Goal: Task Accomplishment & Management: Manage account settings

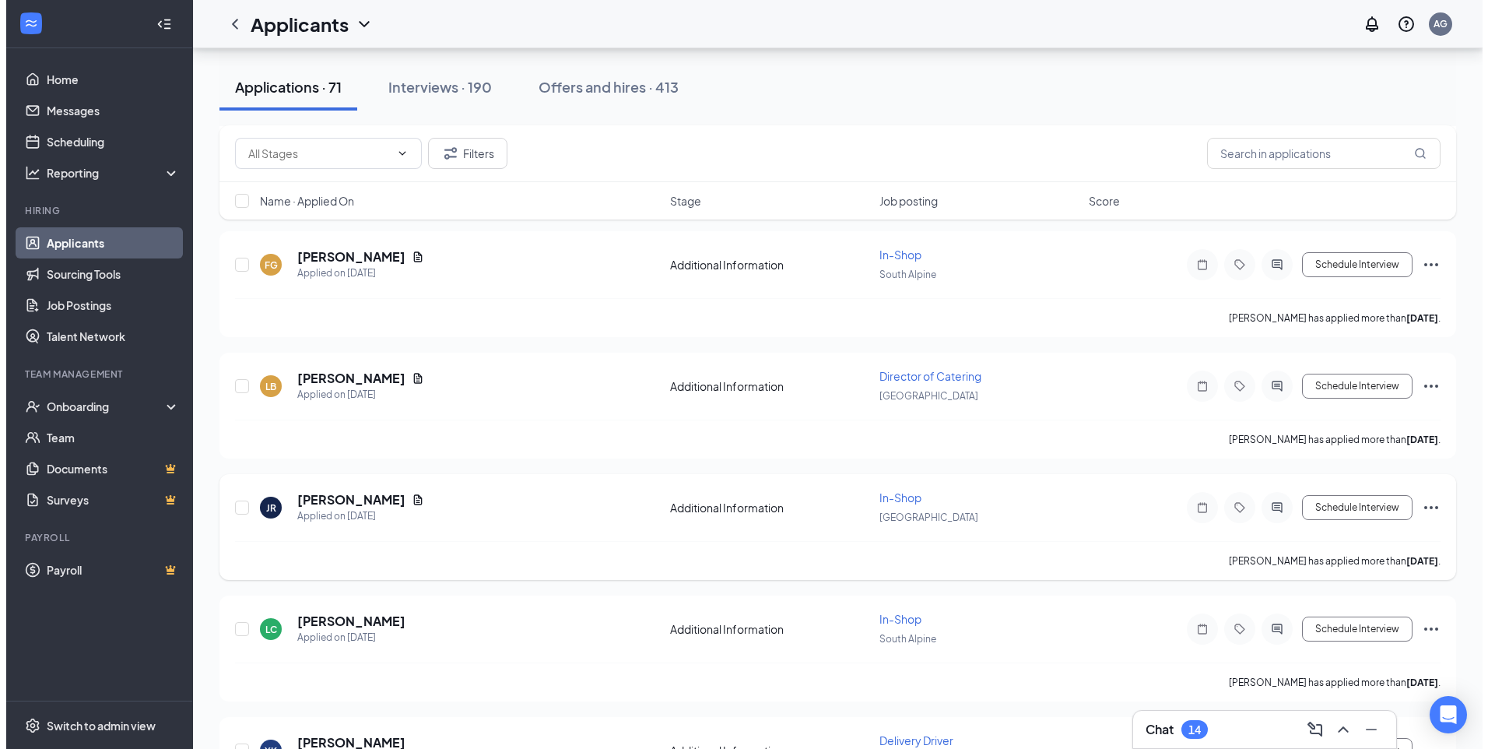
scroll to position [1790, 0]
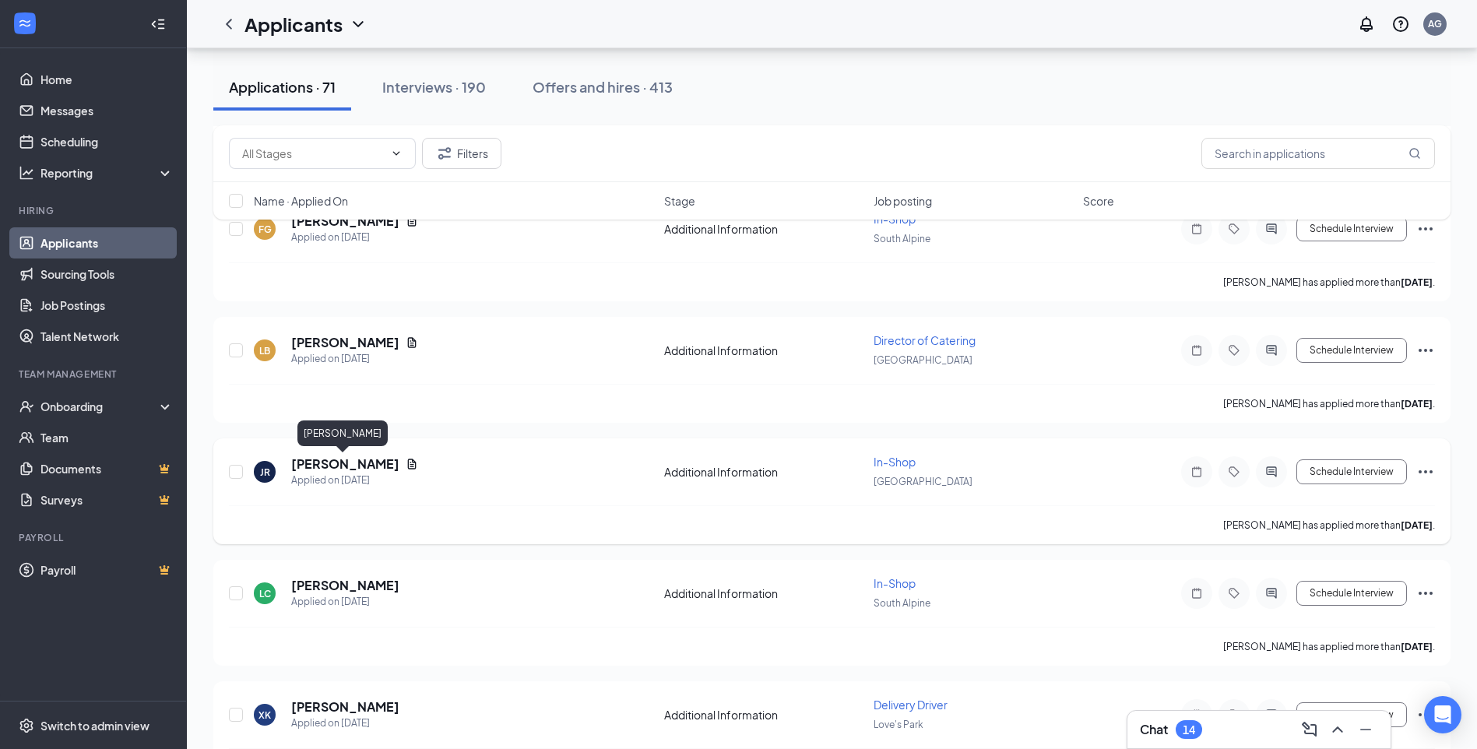
click at [335, 467] on h5 "[PERSON_NAME]" at bounding box center [345, 463] width 108 height 17
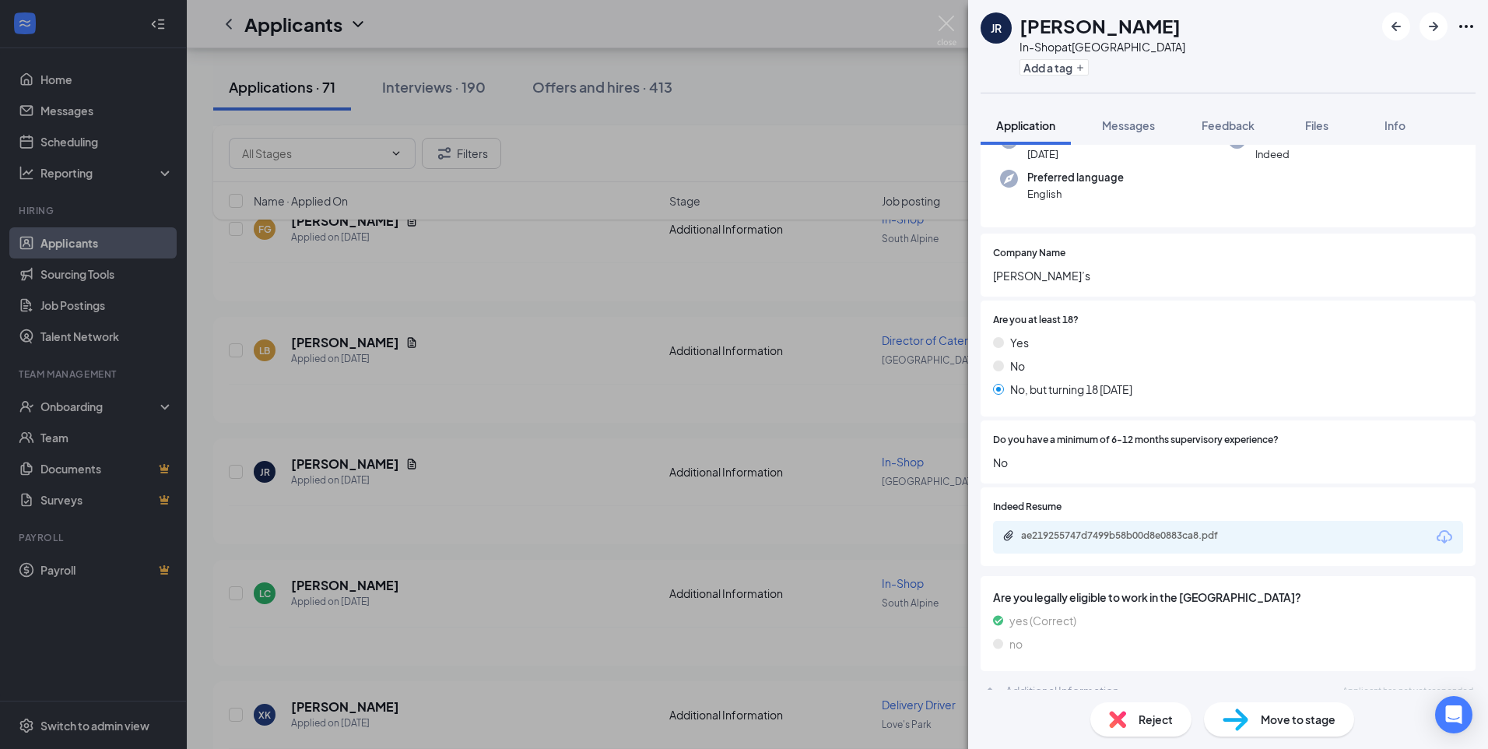
scroll to position [156, 0]
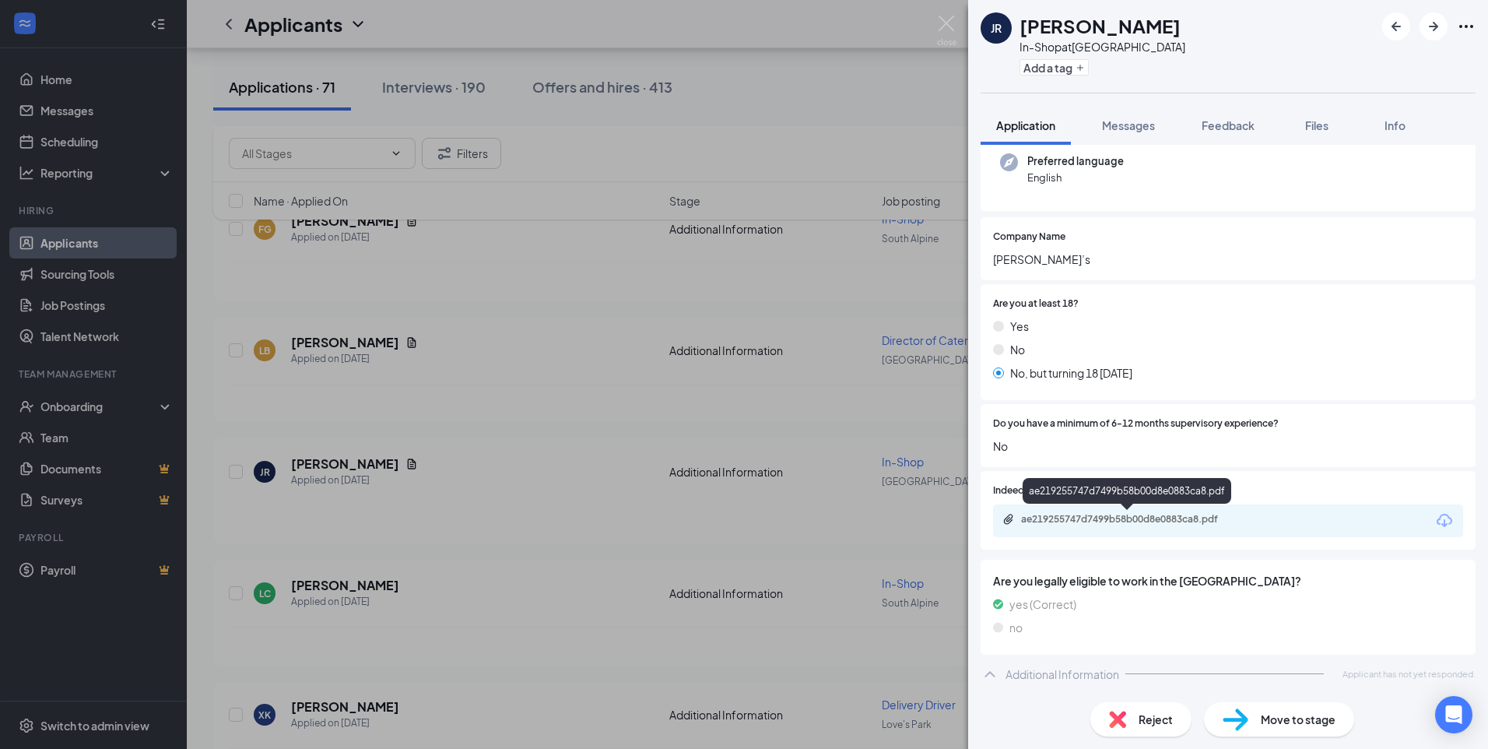
click at [1136, 514] on div "ae219255747d7499b58b00d8e0883ca8.pdf" at bounding box center [1130, 519] width 218 height 12
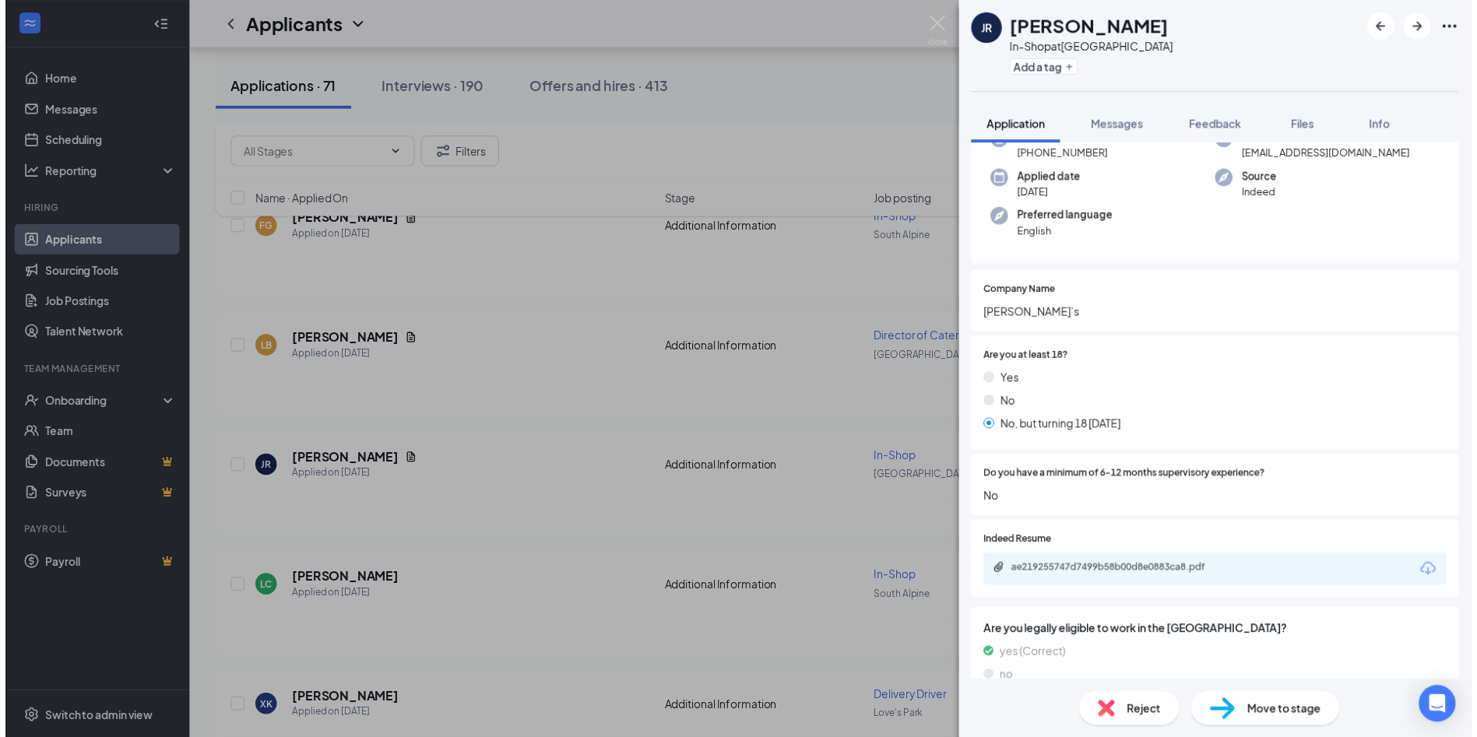
scroll to position [0, 0]
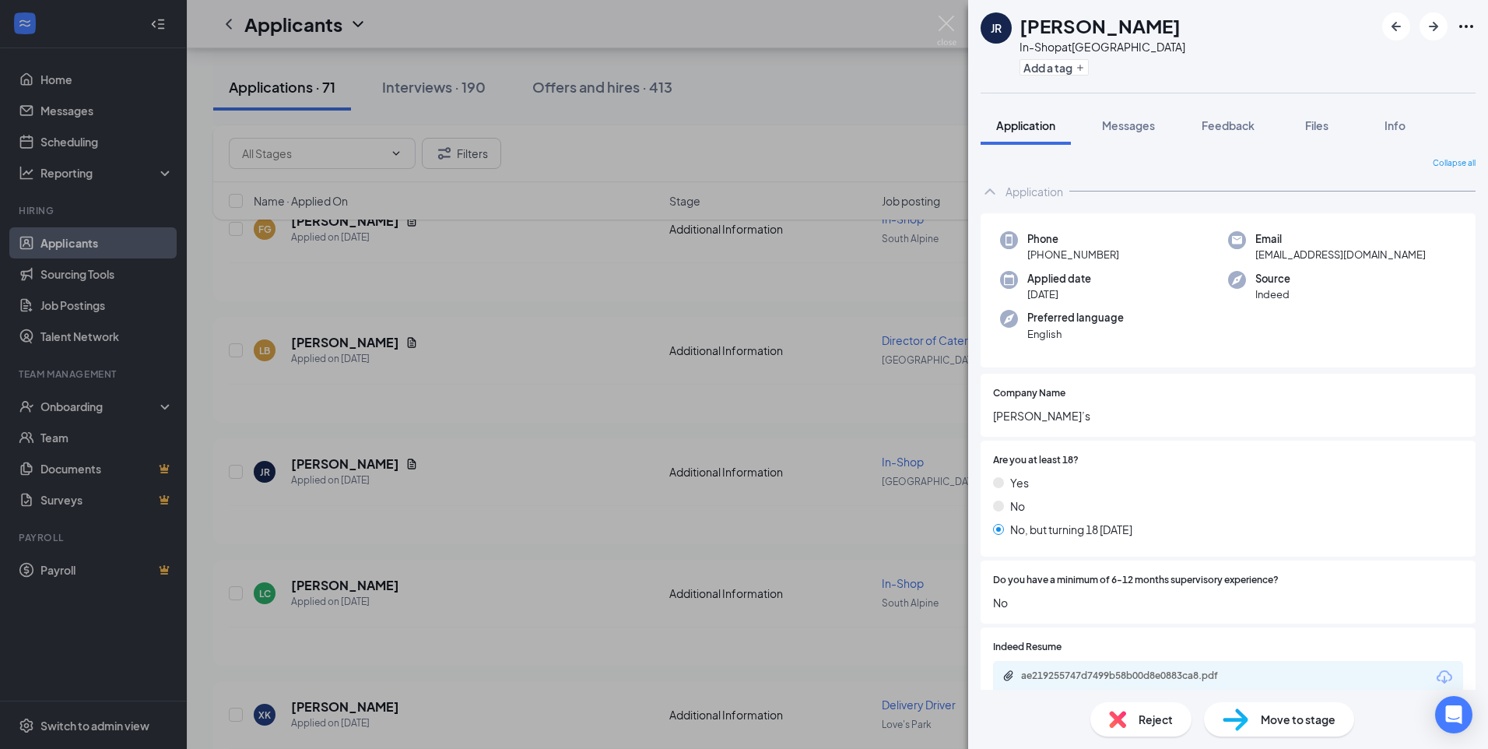
drag, startPoint x: 722, startPoint y: 347, endPoint x: 900, endPoint y: 548, distance: 268.0
click at [723, 346] on div "JR [PERSON_NAME] In-Shop at [GEOGRAPHIC_DATA] Add a tag Application Messages Fe…" at bounding box center [744, 374] width 1488 height 749
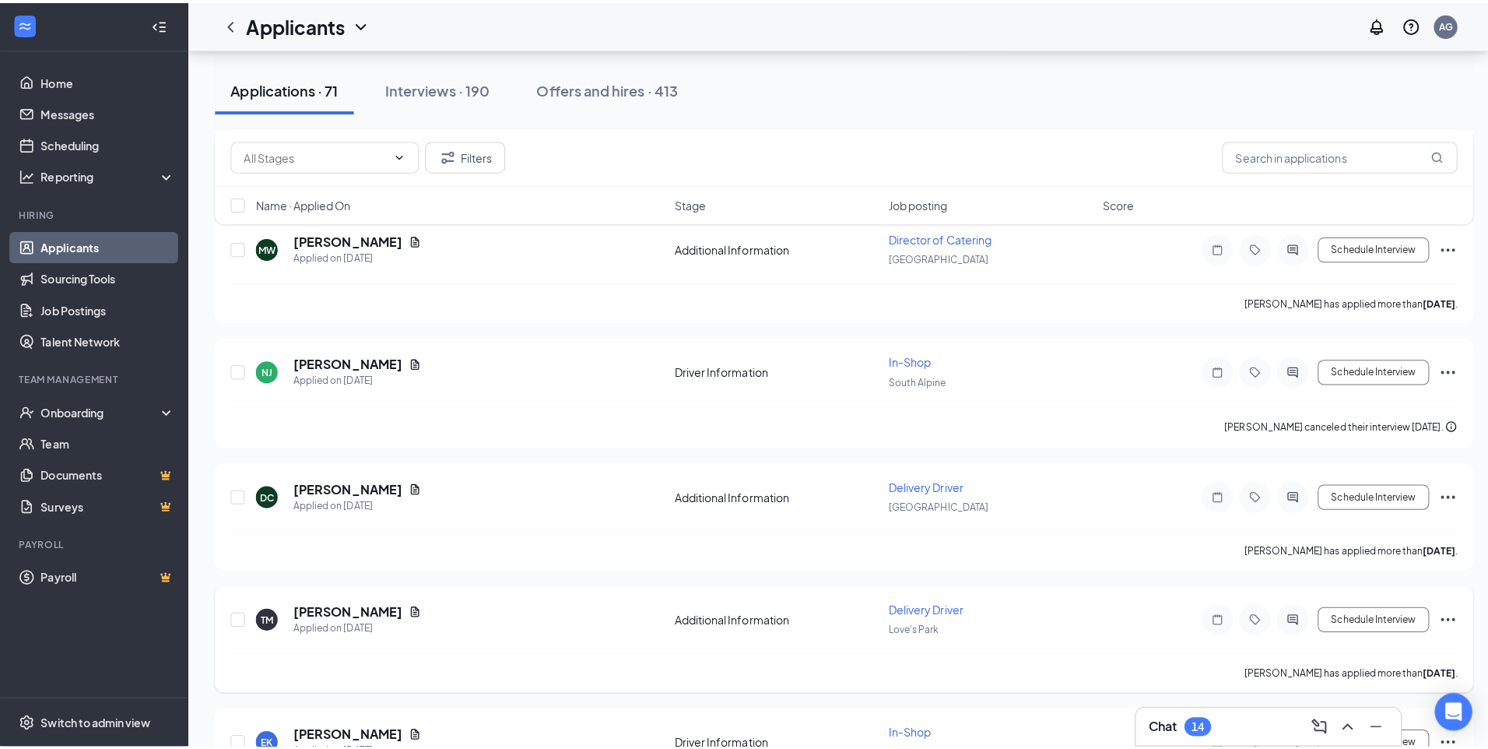
scroll to position [2647, 0]
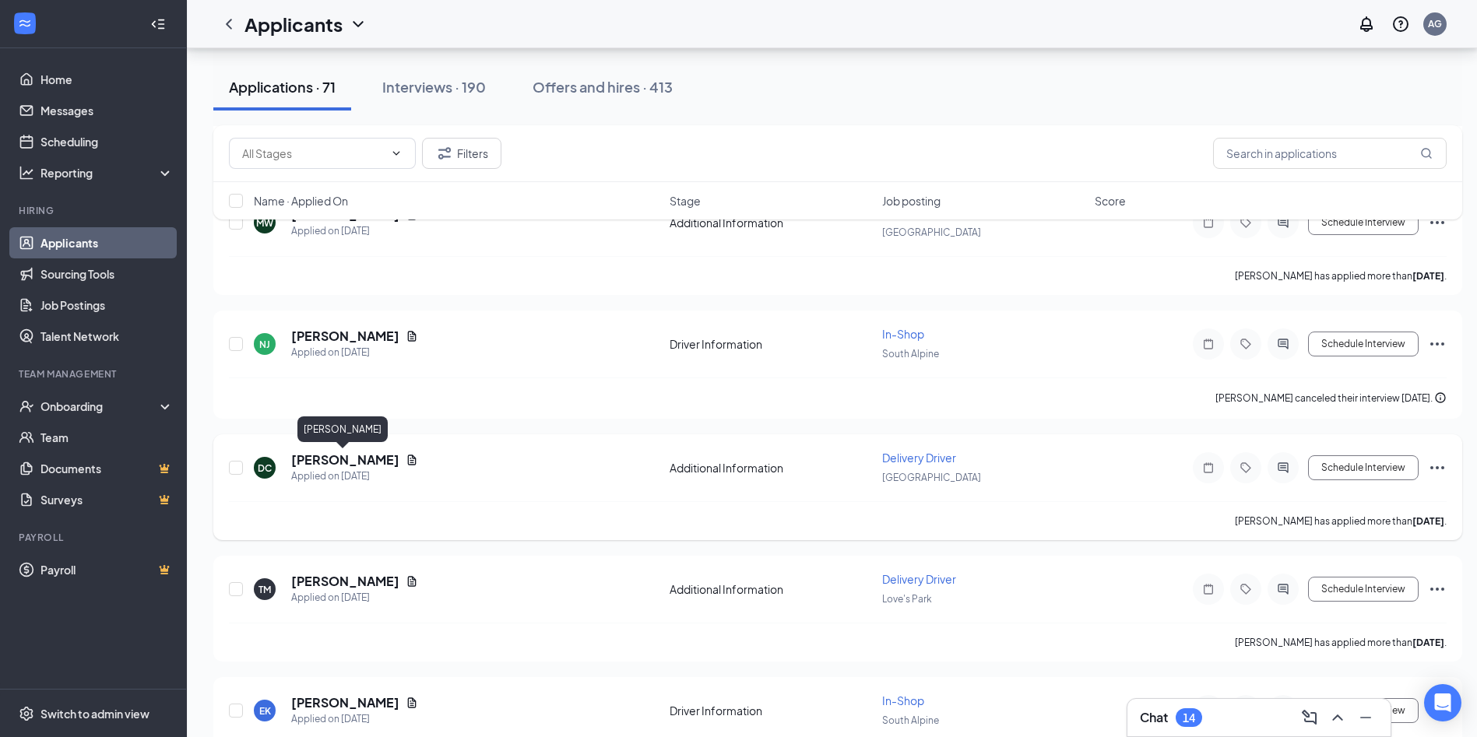
click at [375, 466] on h5 "[PERSON_NAME]" at bounding box center [345, 460] width 108 height 17
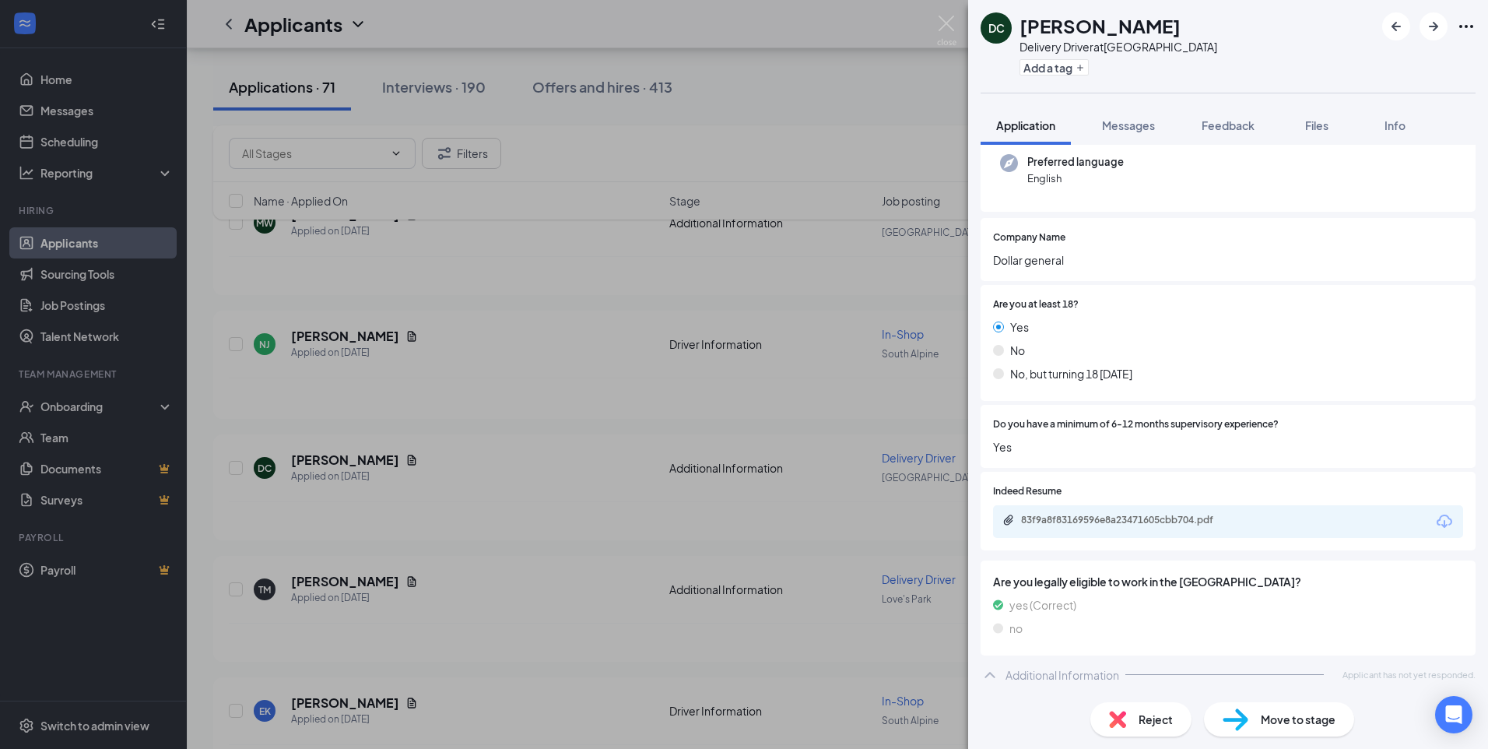
scroll to position [156, 0]
click at [1186, 531] on div "83f9a8f83169596e8a23471605cbb704.pdf" at bounding box center [1228, 520] width 470 height 33
click at [1176, 516] on div "83f9a8f83169596e8a23471605cbb704.pdf" at bounding box center [1130, 519] width 218 height 12
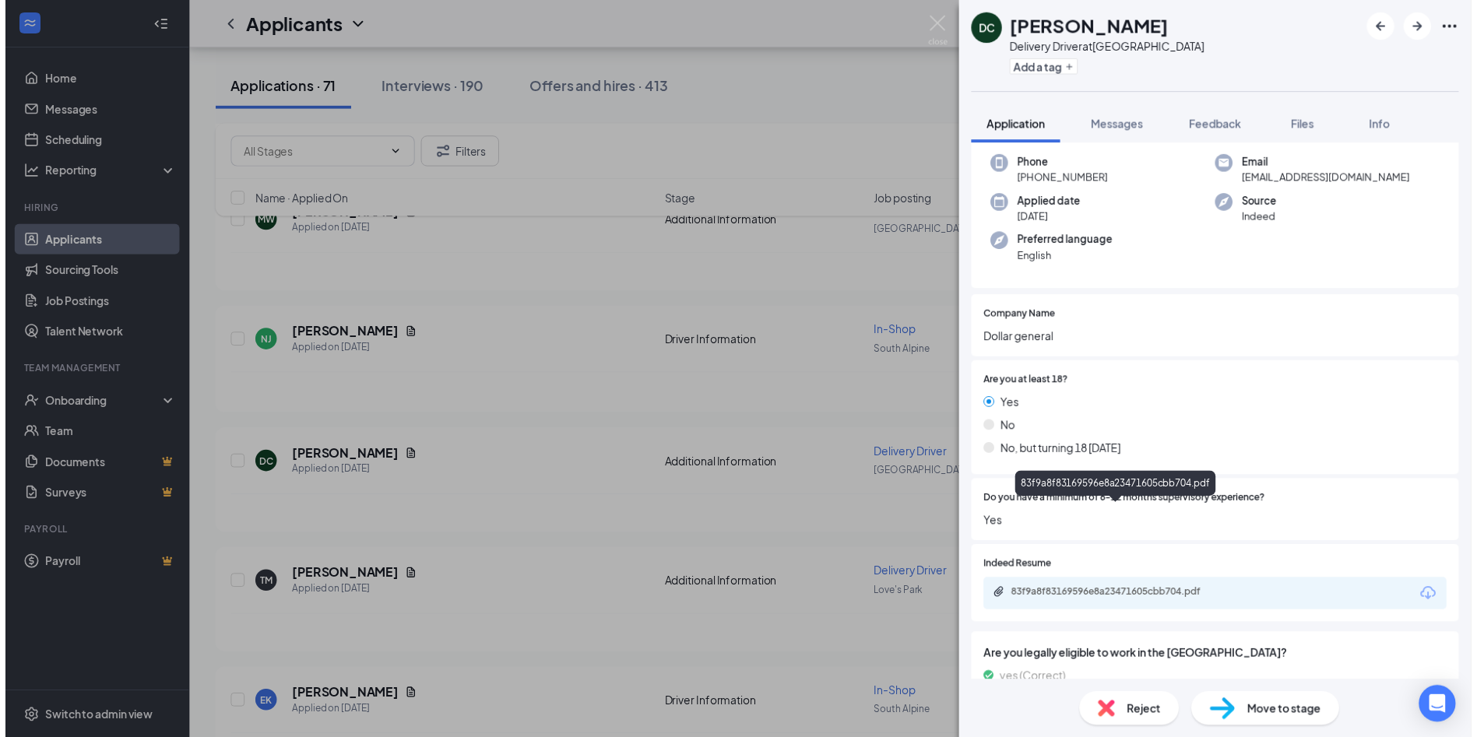
scroll to position [0, 0]
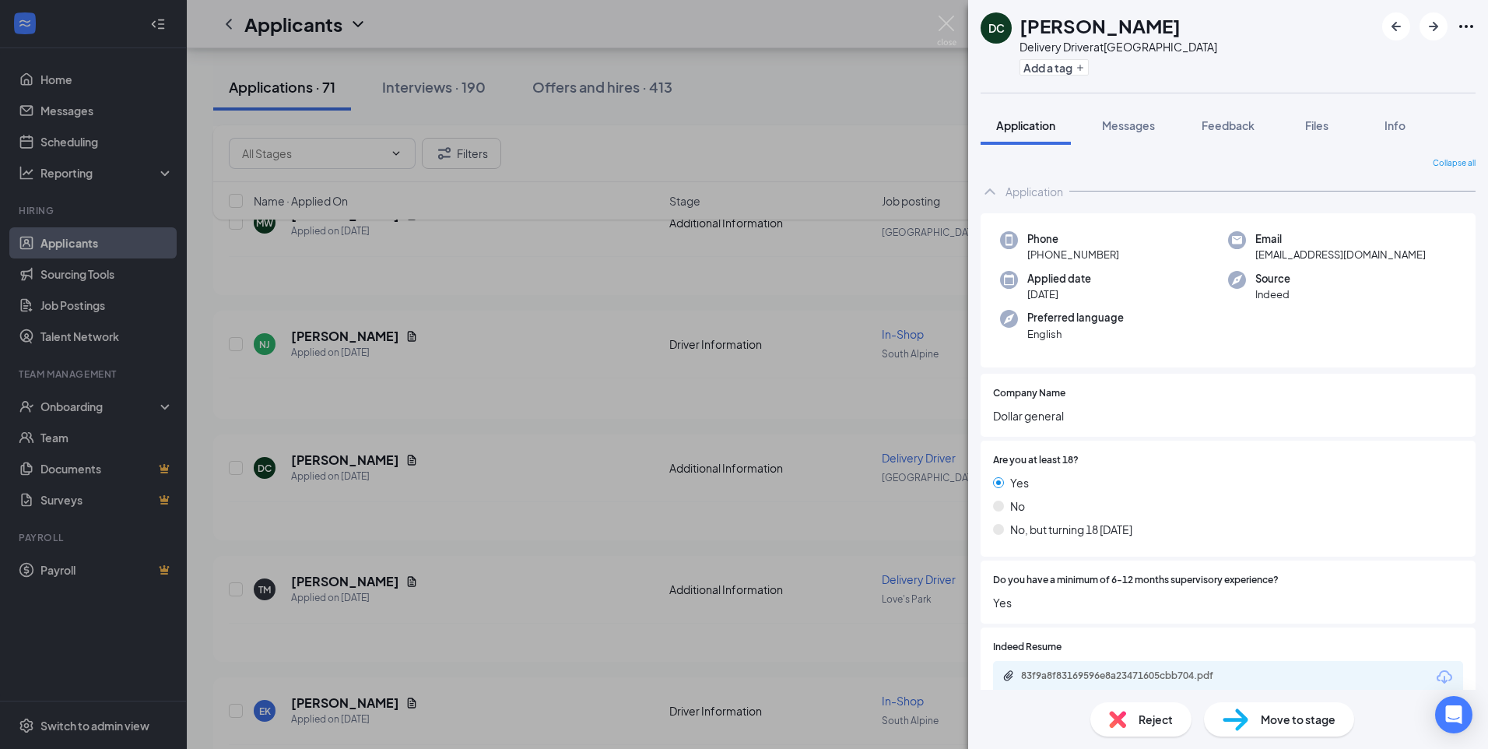
click at [696, 410] on div "DC [PERSON_NAME] Delivery Driver at [GEOGRAPHIC_DATA] Add a tag Application Mes…" at bounding box center [744, 374] width 1488 height 749
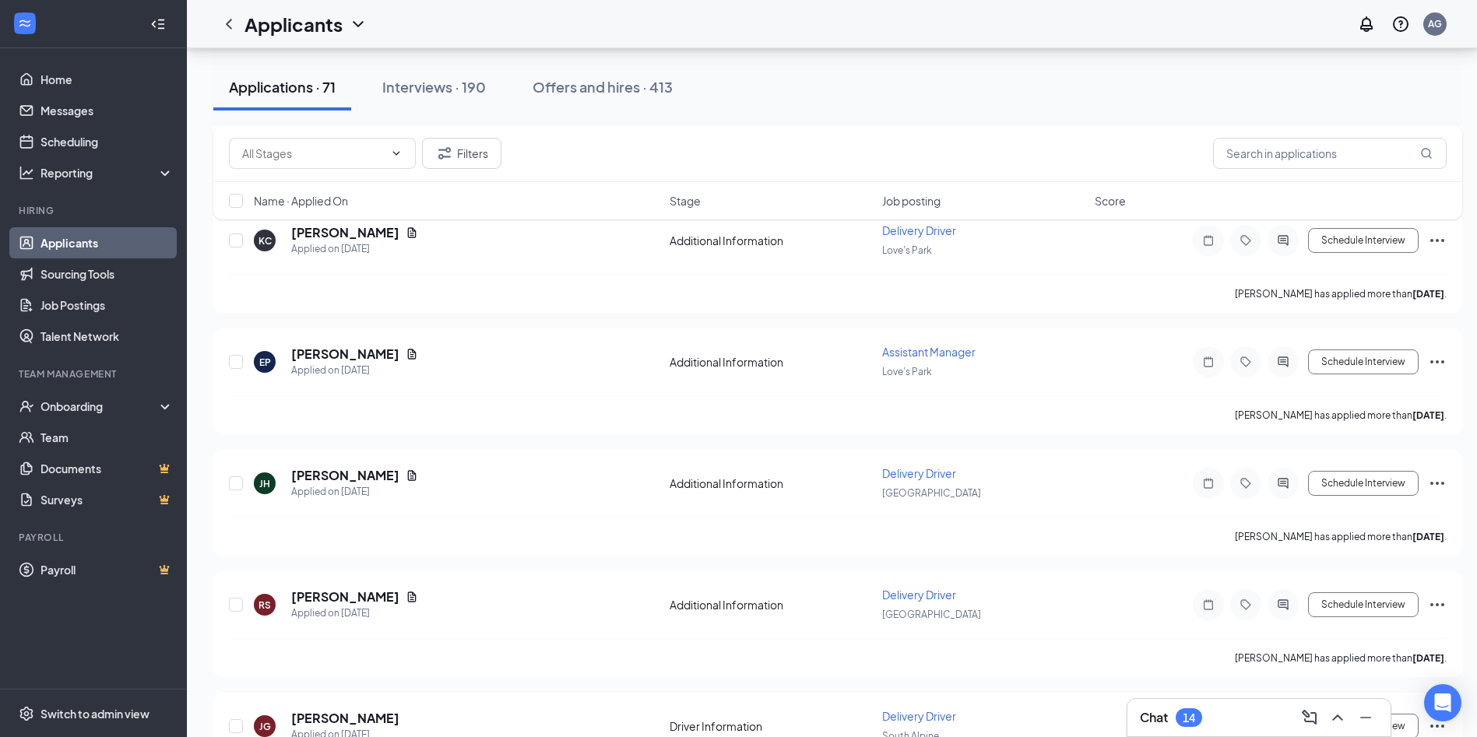
scroll to position [3970, 0]
click at [406, 80] on div "Interviews · 190" at bounding box center [434, 86] width 104 height 19
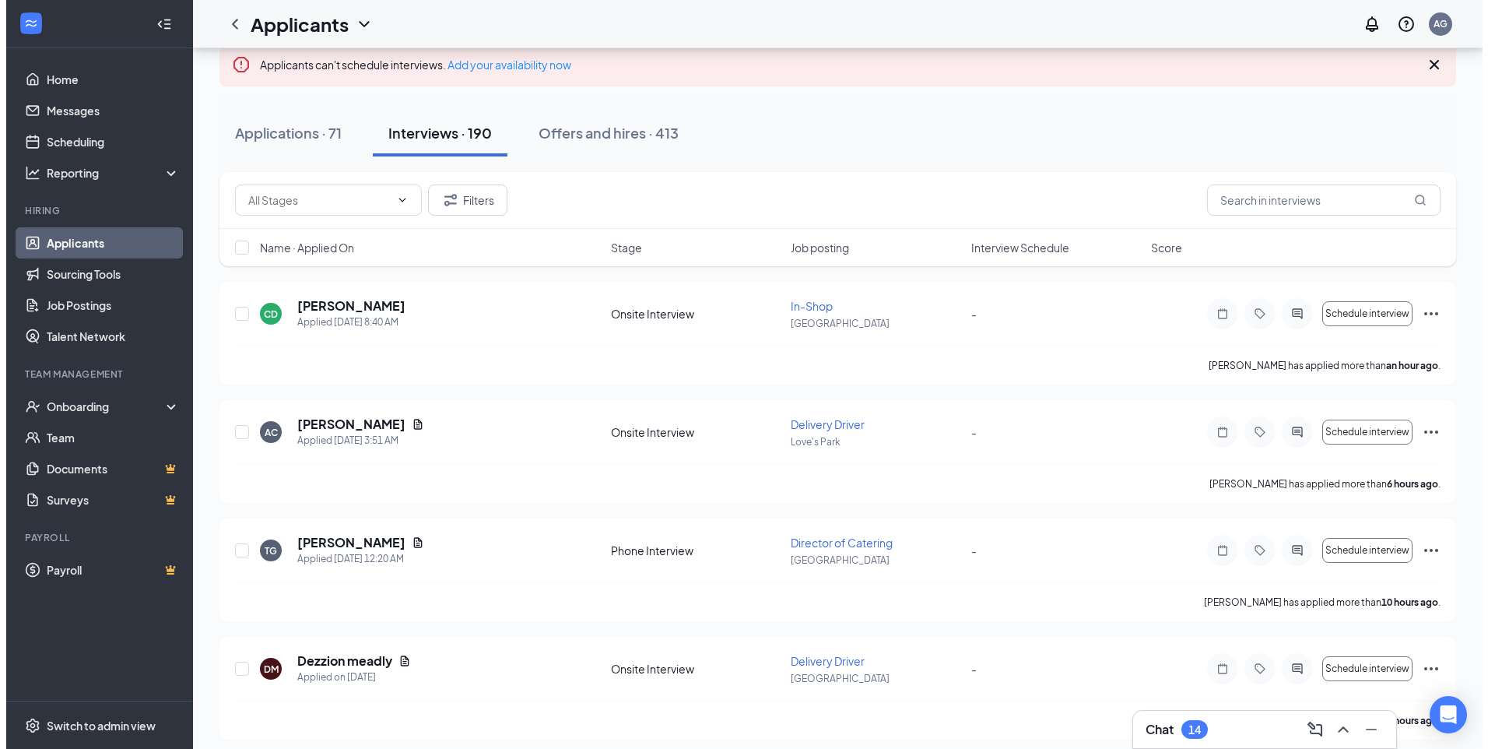
scroll to position [156, 0]
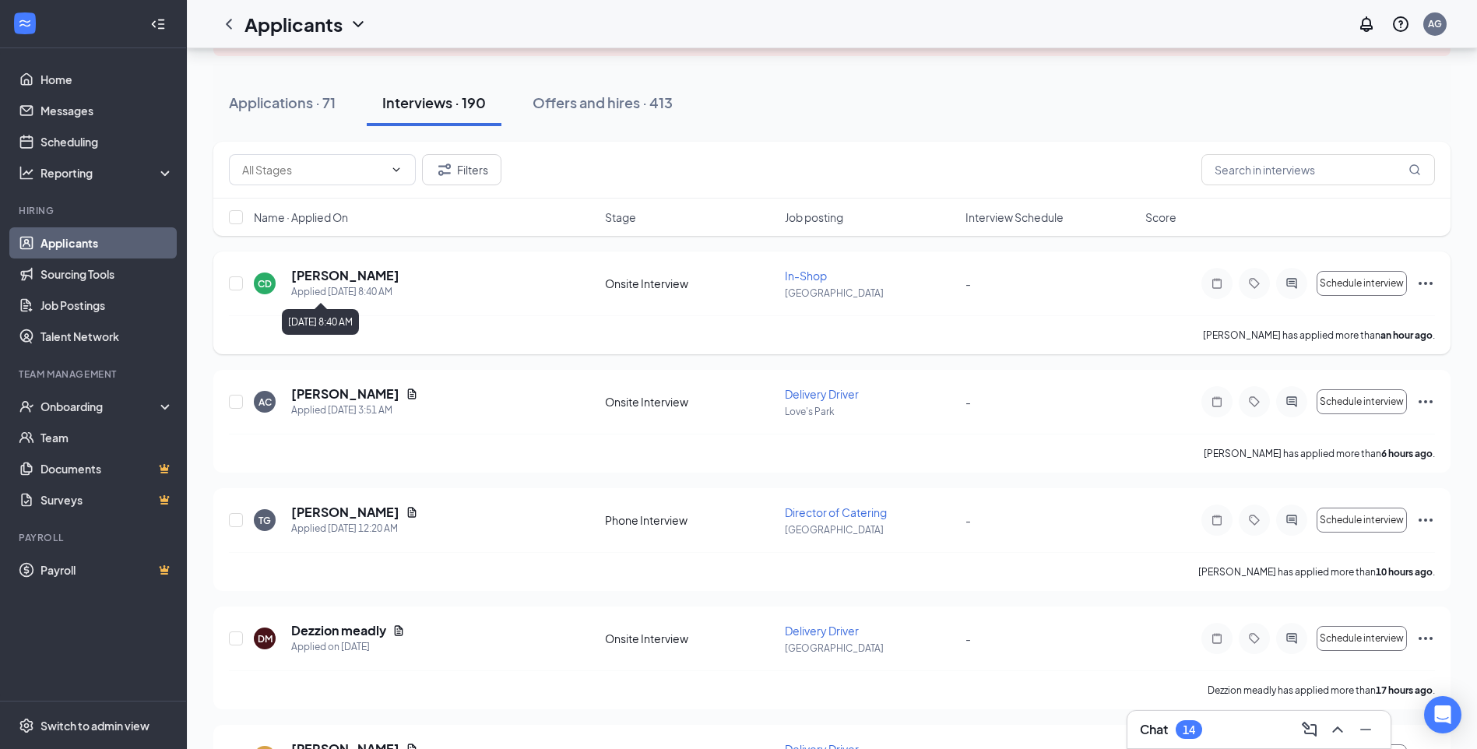
click at [328, 286] on div "Applied [DATE] 8:40 AM" at bounding box center [345, 292] width 108 height 16
click at [346, 278] on h5 "[PERSON_NAME]" at bounding box center [345, 275] width 108 height 17
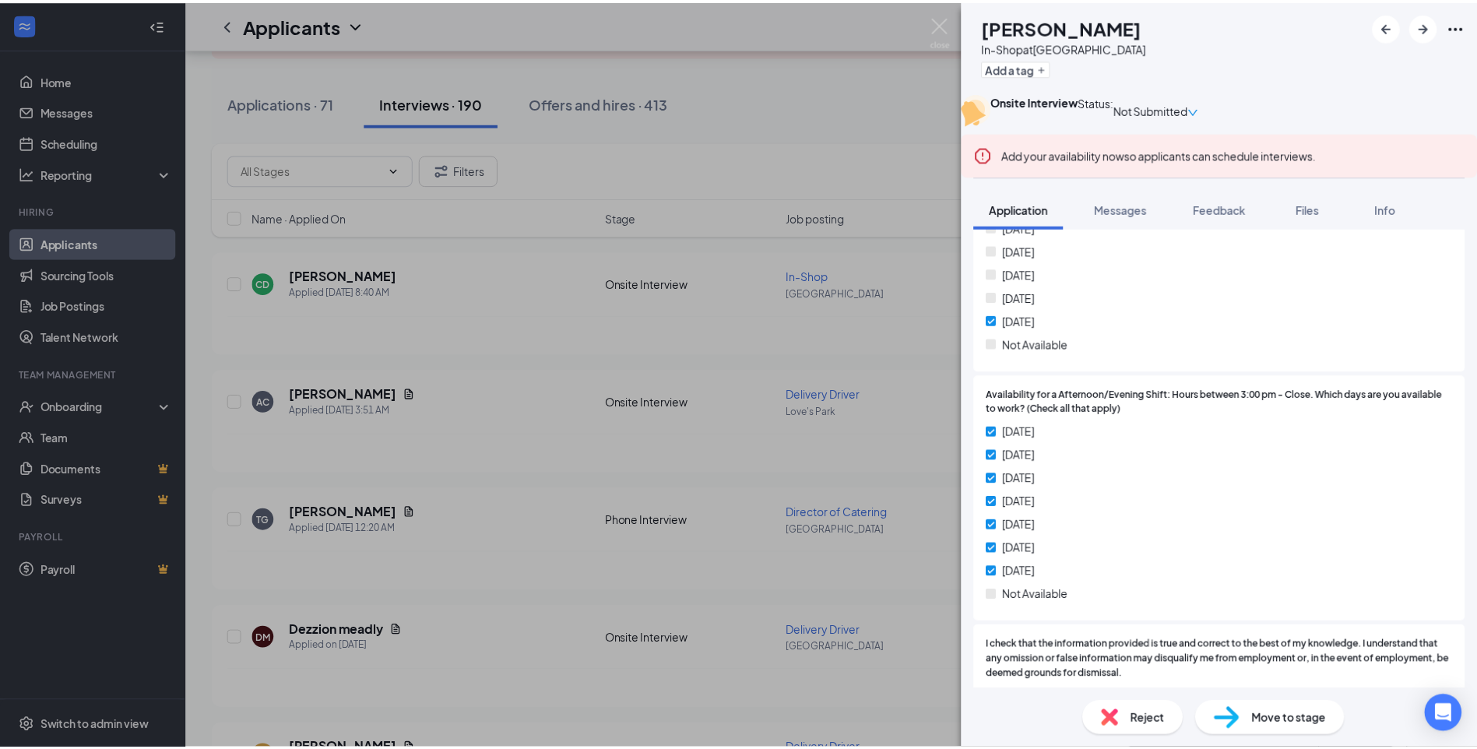
scroll to position [1864, 0]
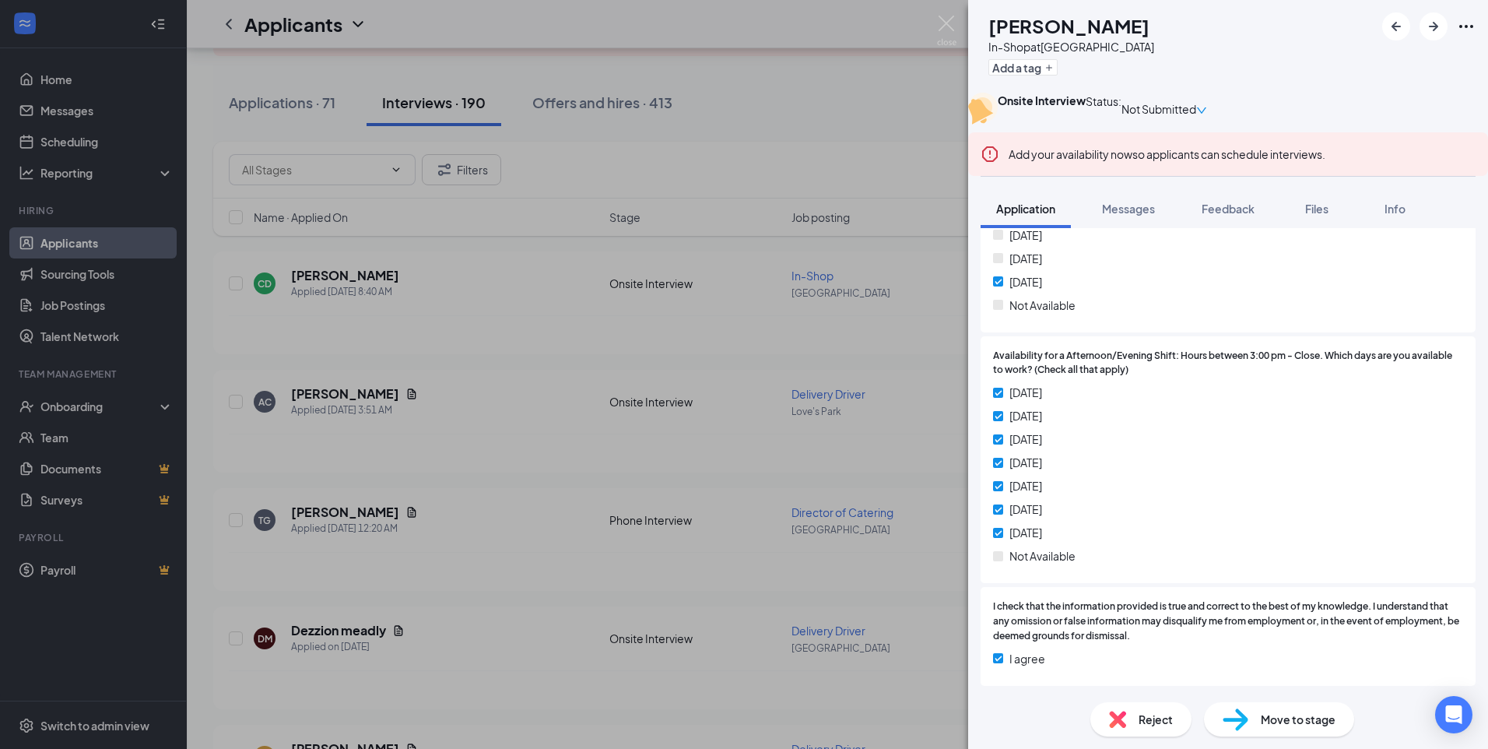
click at [614, 522] on div "CD [PERSON_NAME] In-Shop at [GEOGRAPHIC_DATA] Add a tag Onsite Interview Status…" at bounding box center [744, 374] width 1488 height 749
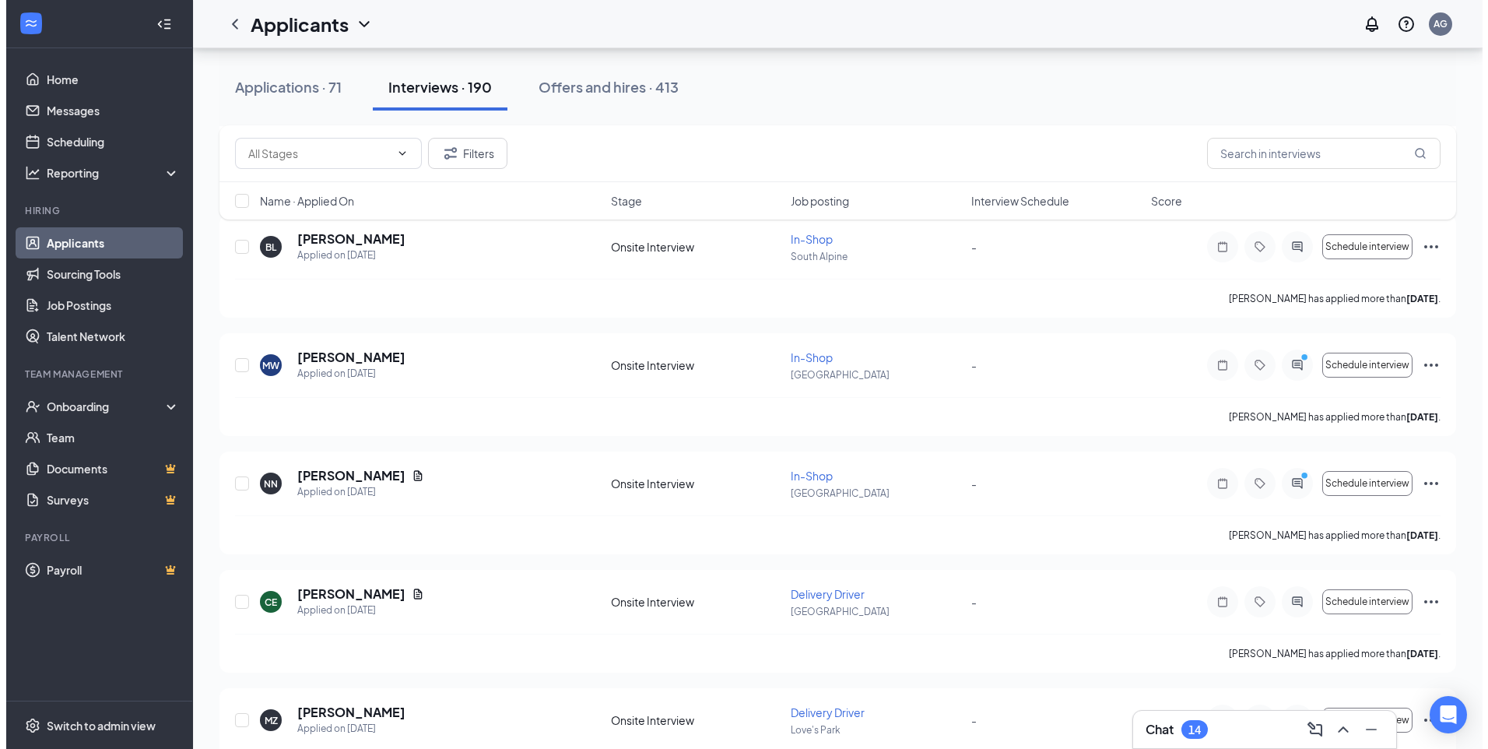
scroll to position [4359, 0]
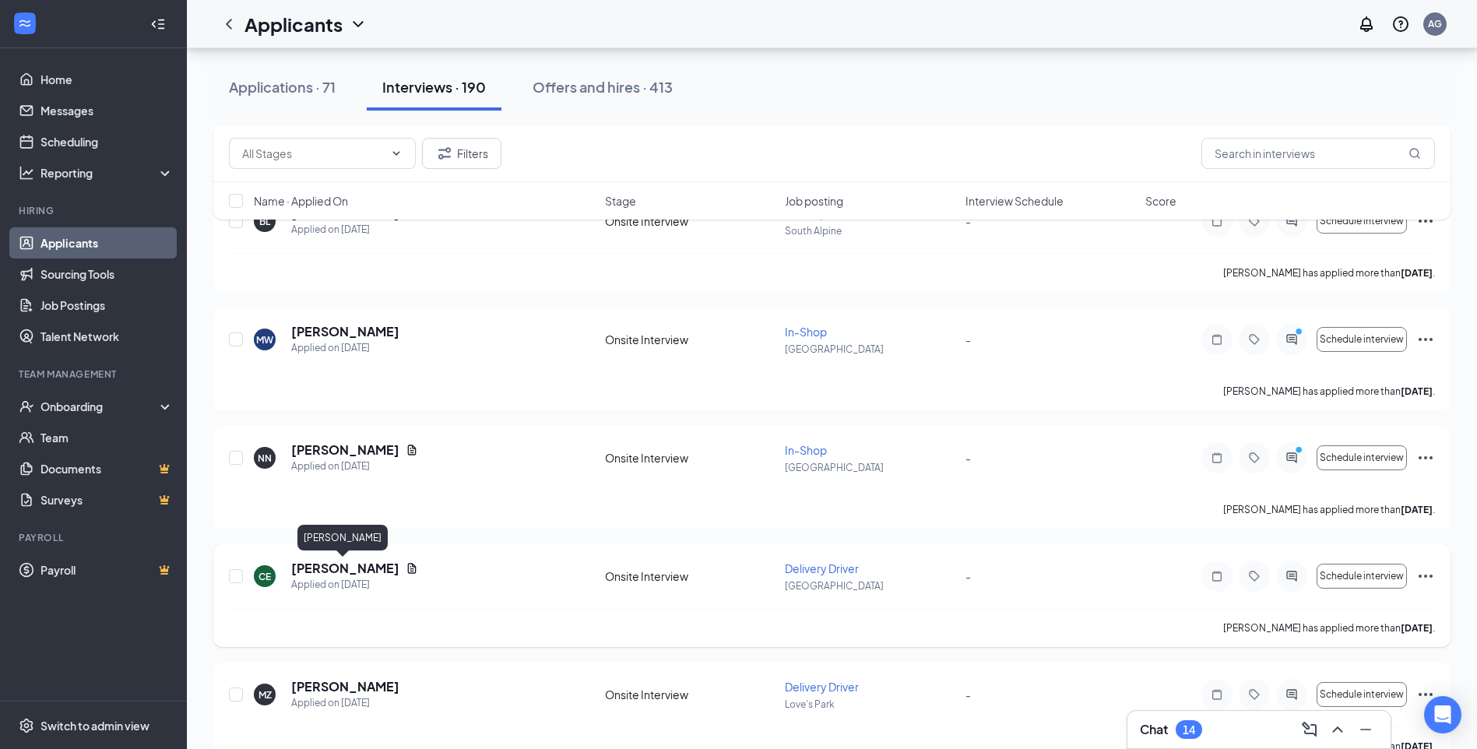
click at [349, 571] on h5 "[PERSON_NAME]" at bounding box center [345, 568] width 108 height 17
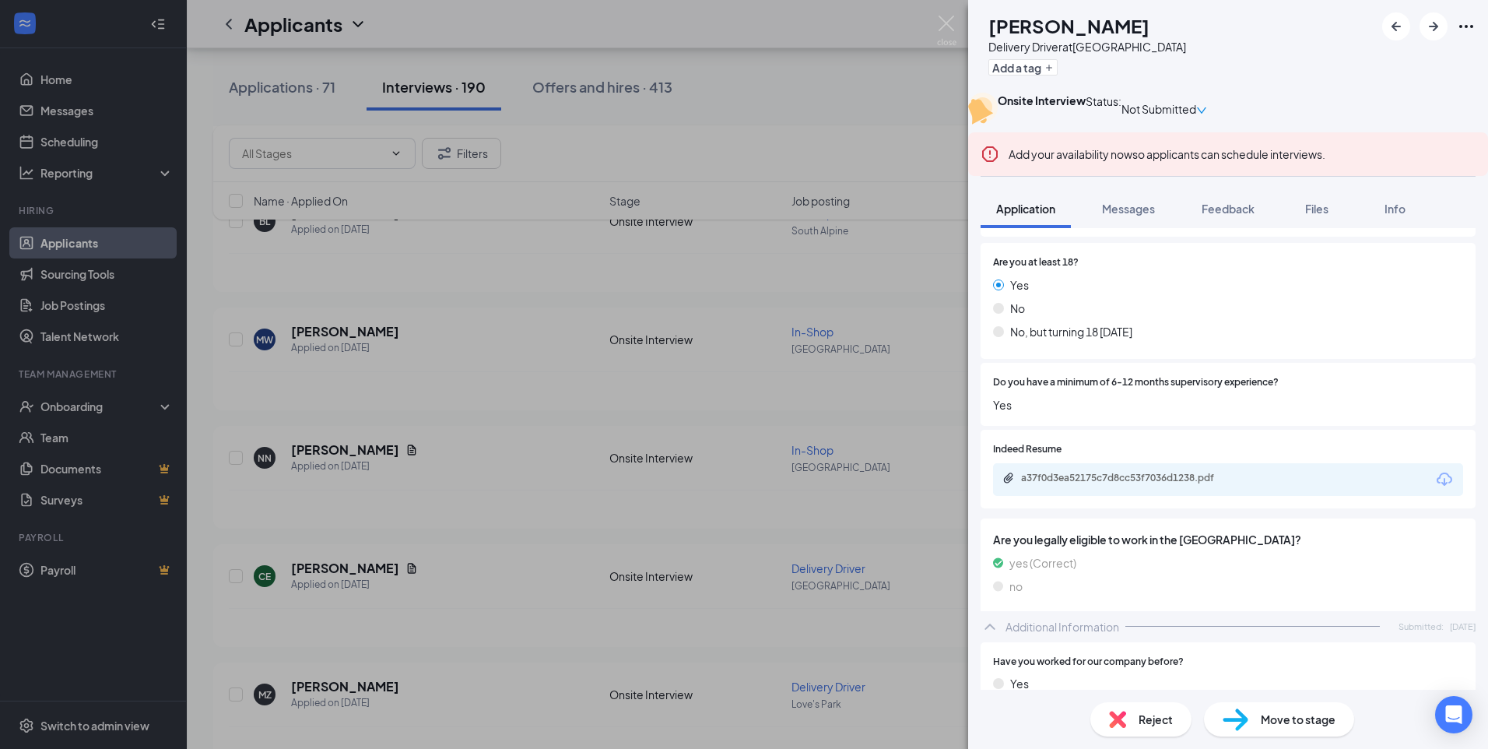
scroll to position [311, 0]
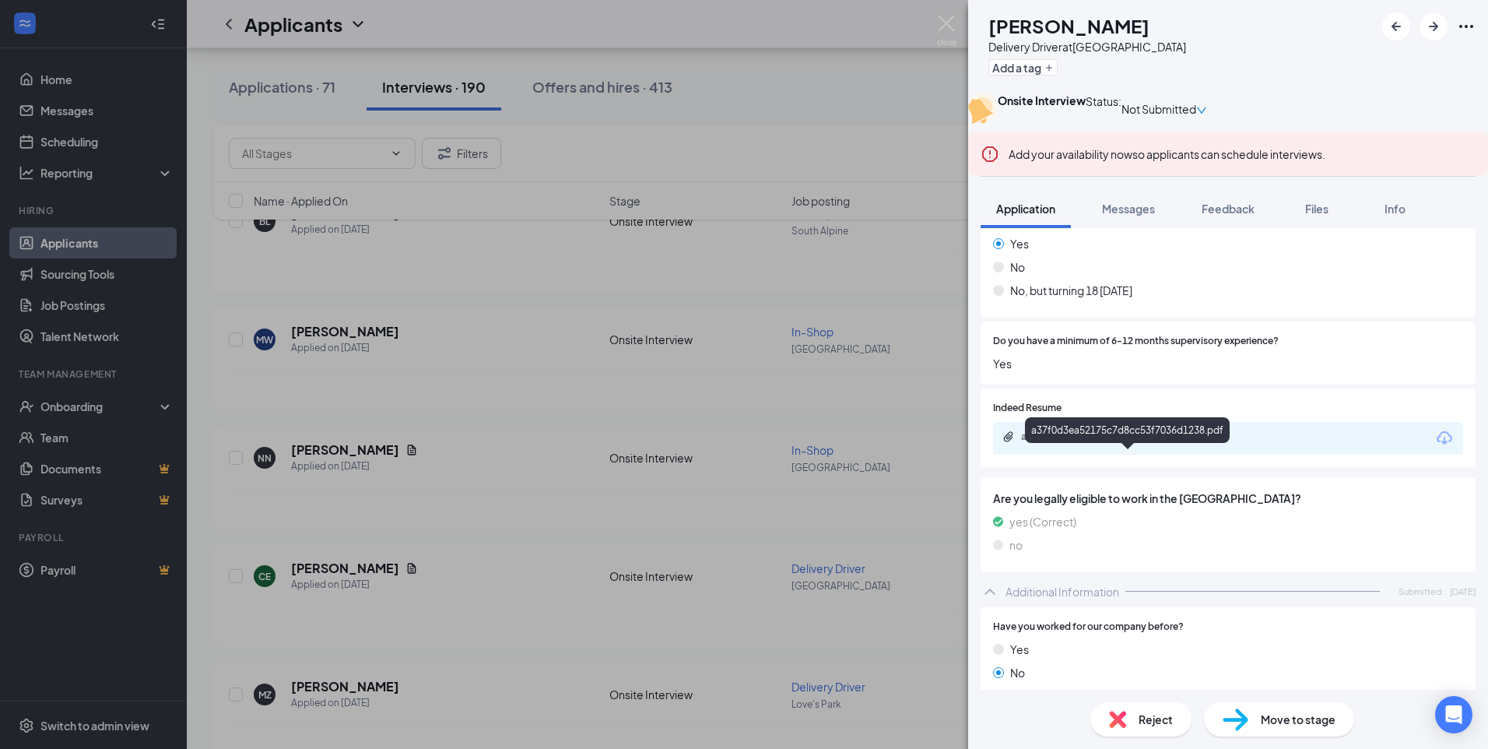
click at [1161, 443] on div "a37f0d3ea52175c7d8cc53f7036d1238.pdf" at bounding box center [1130, 436] width 218 height 12
click at [631, 386] on div "CE [PERSON_NAME] Delivery Driver at [GEOGRAPHIC_DATA] Add a tag Onsite Intervie…" at bounding box center [744, 374] width 1488 height 749
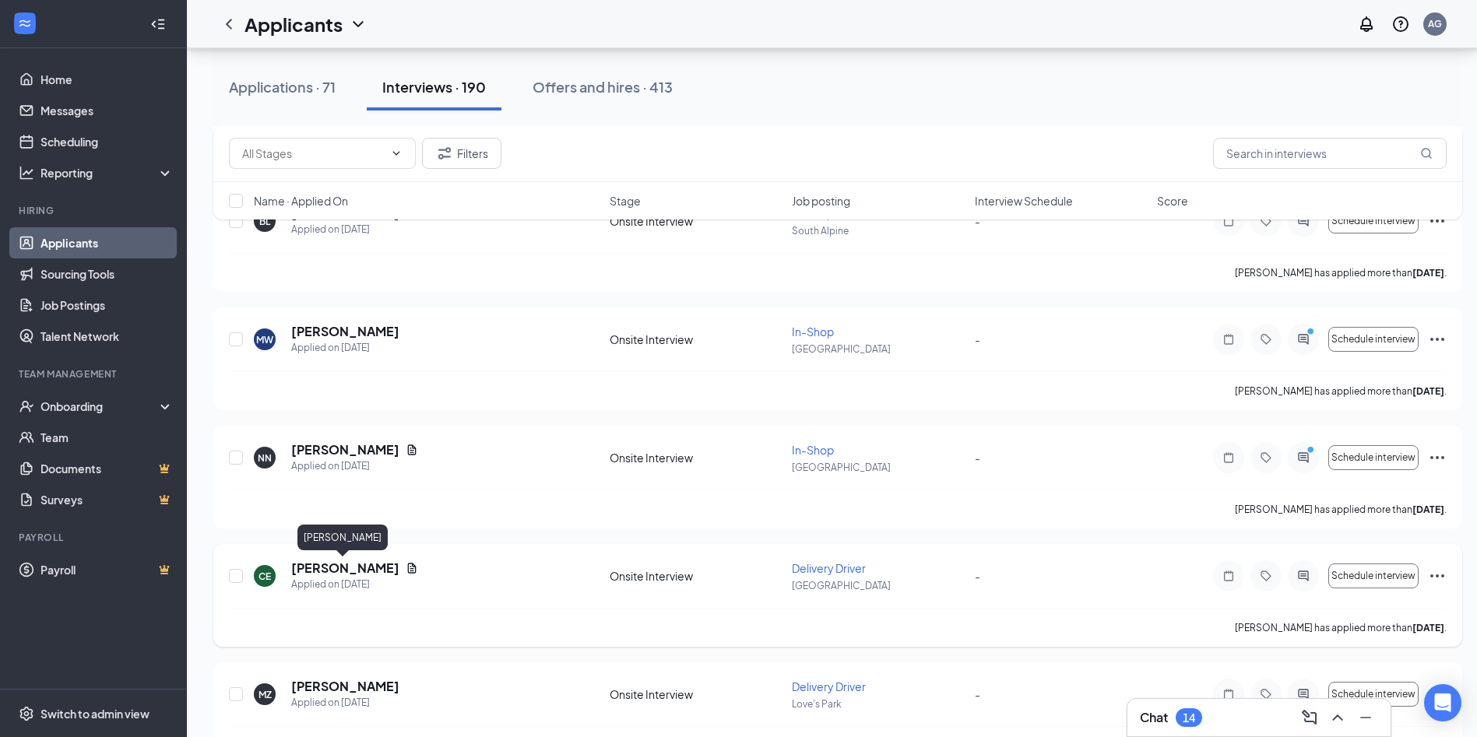
click at [362, 571] on h5 "[PERSON_NAME]" at bounding box center [345, 568] width 108 height 17
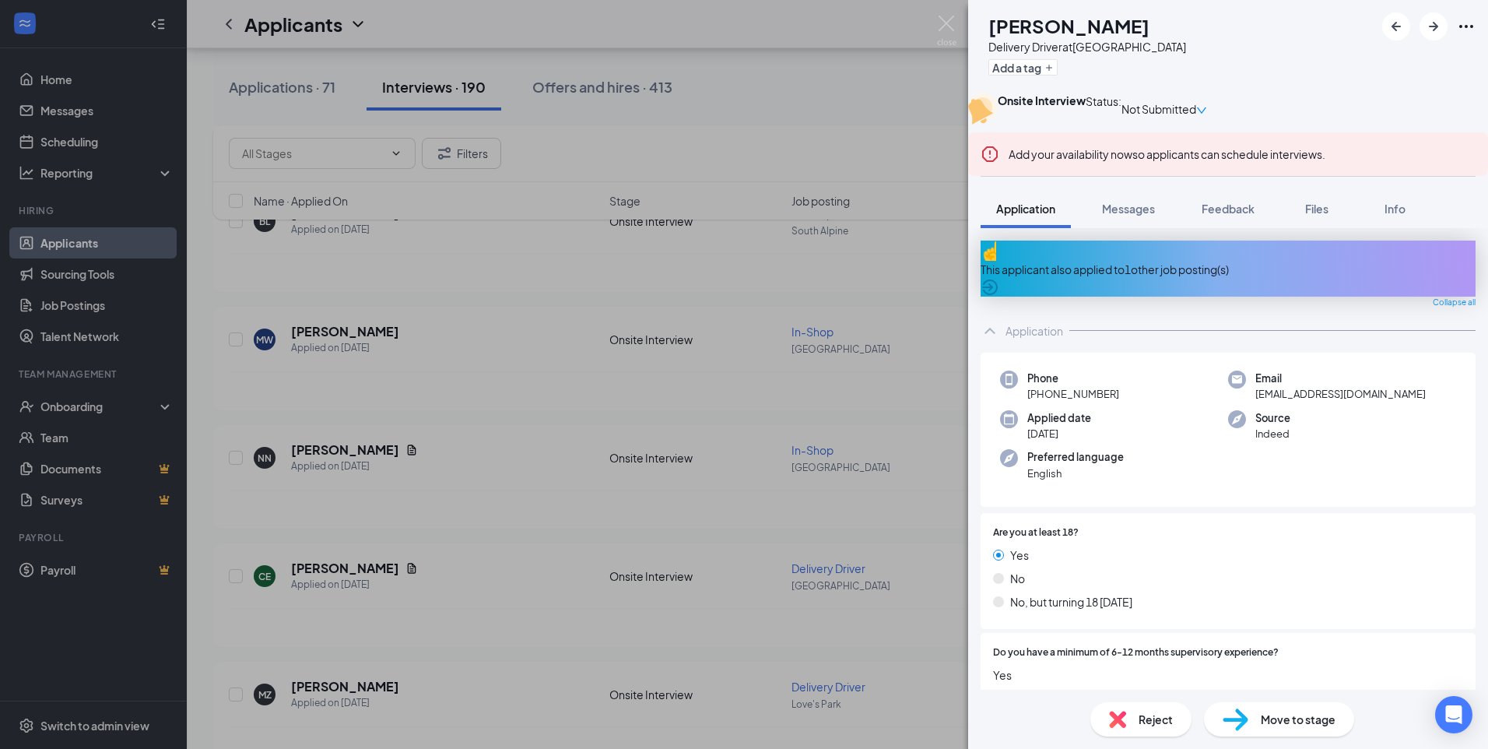
click at [712, 543] on div "CE [PERSON_NAME] Delivery Driver at [GEOGRAPHIC_DATA] Add a tag Onsite Intervie…" at bounding box center [744, 374] width 1488 height 749
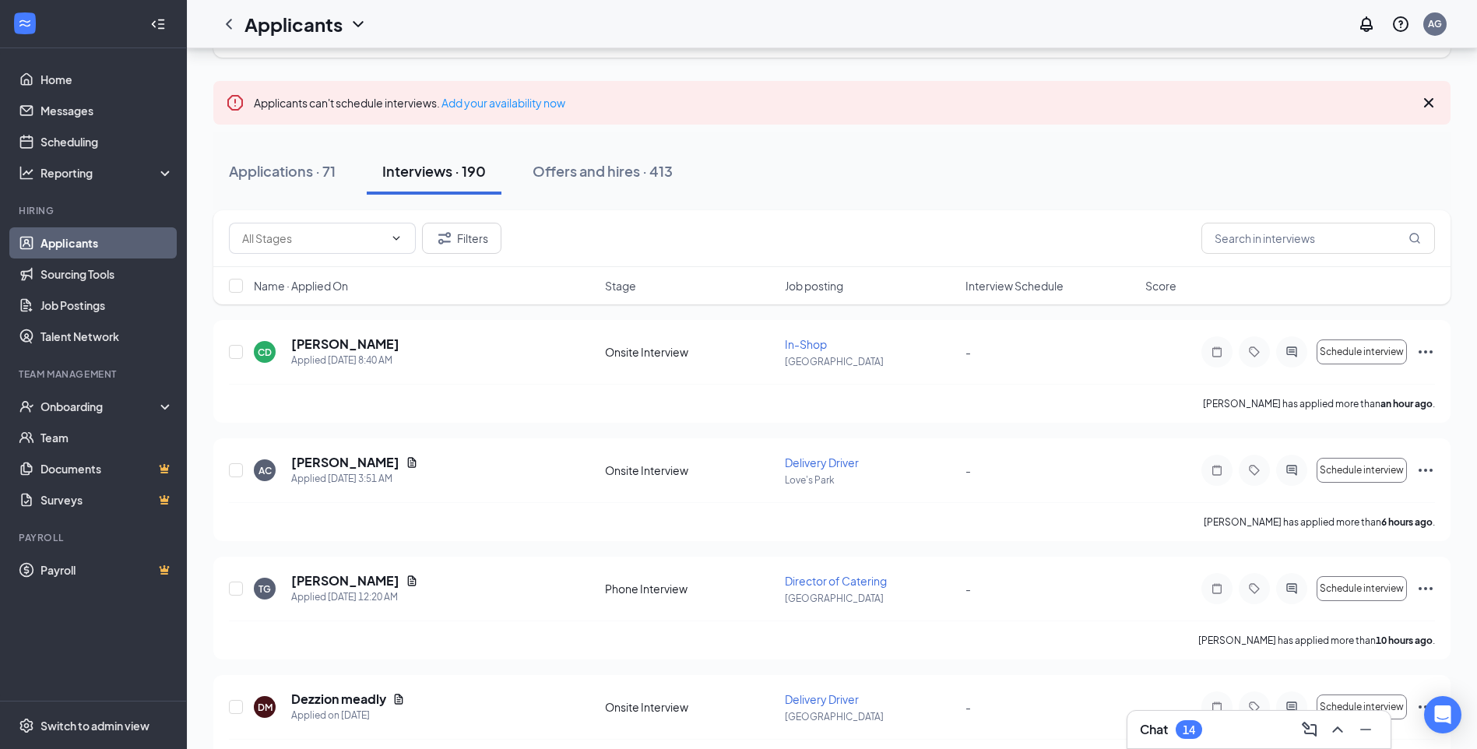
scroll to position [78, 0]
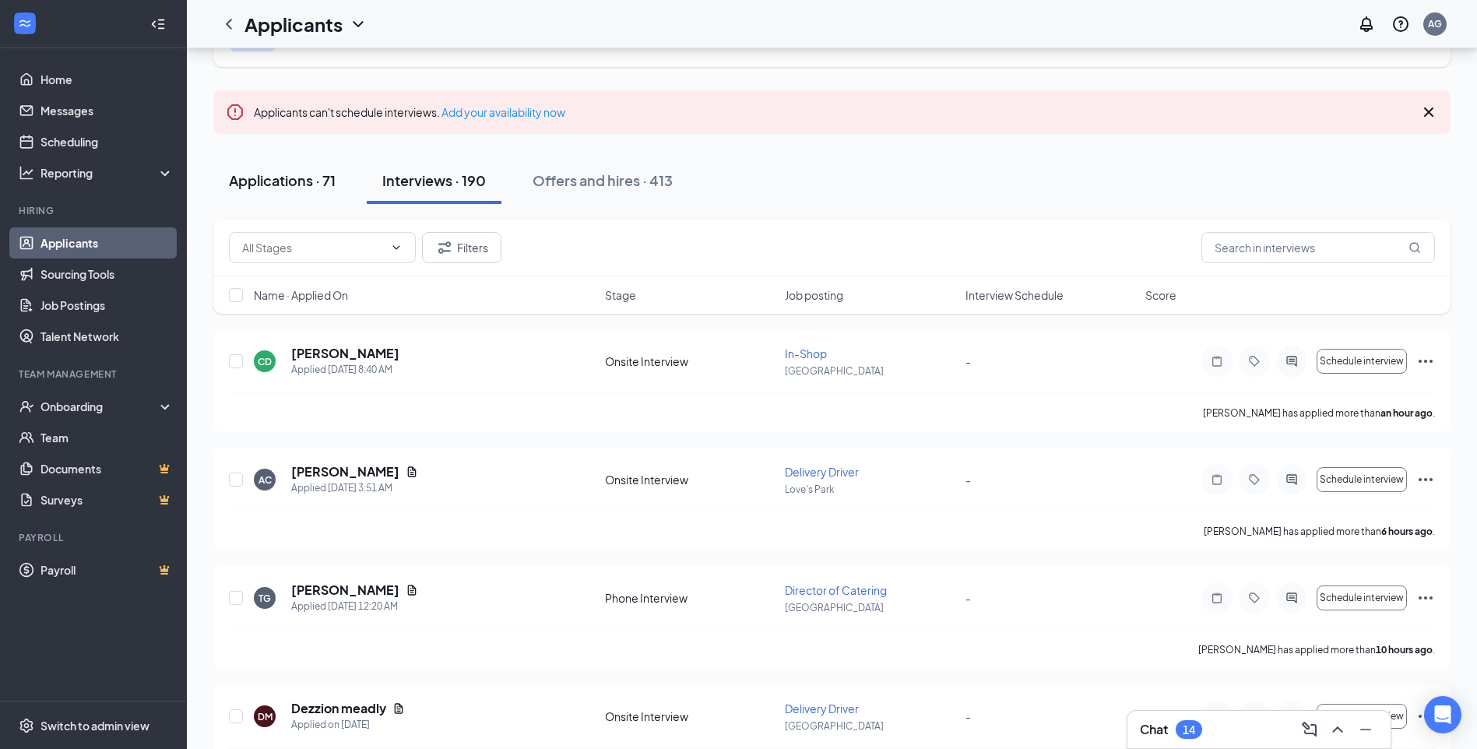
click at [308, 174] on div "Applications · 71" at bounding box center [282, 179] width 107 height 19
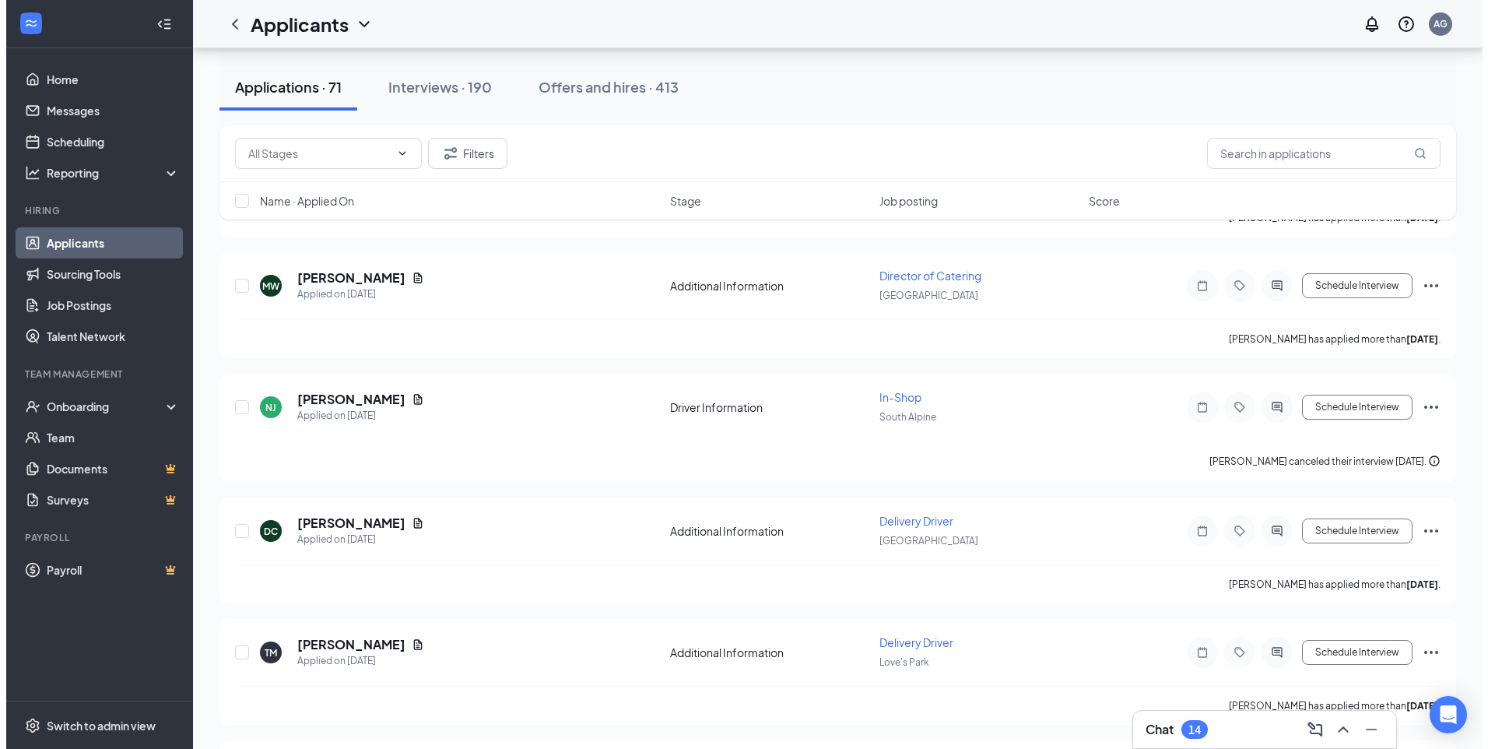
scroll to position [2569, 0]
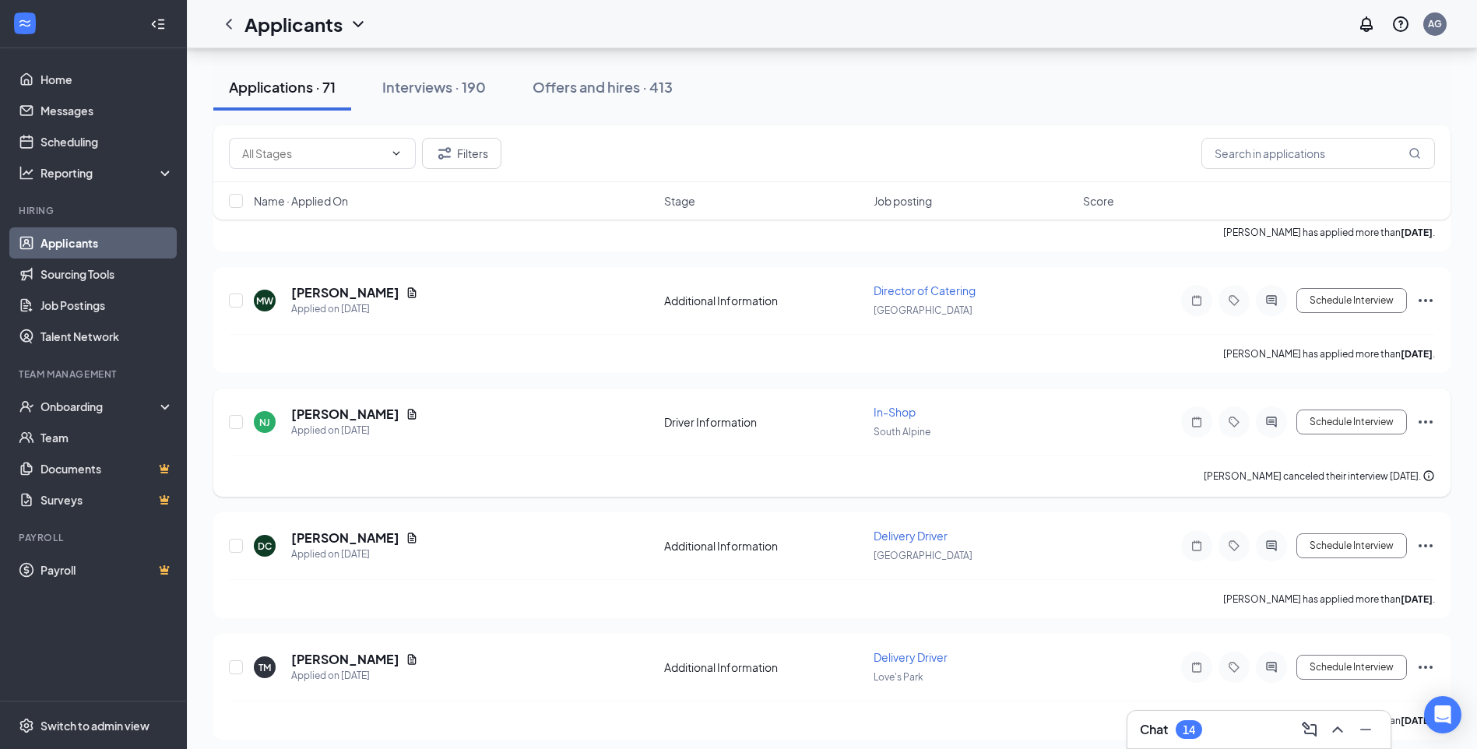
click at [430, 427] on div "NJ [PERSON_NAME] Applied on [DATE]" at bounding box center [454, 422] width 401 height 33
click at [374, 408] on div "NJ [PERSON_NAME] Applied on [DATE]" at bounding box center [454, 422] width 401 height 33
click at [322, 413] on h5 "[PERSON_NAME]" at bounding box center [345, 414] width 108 height 17
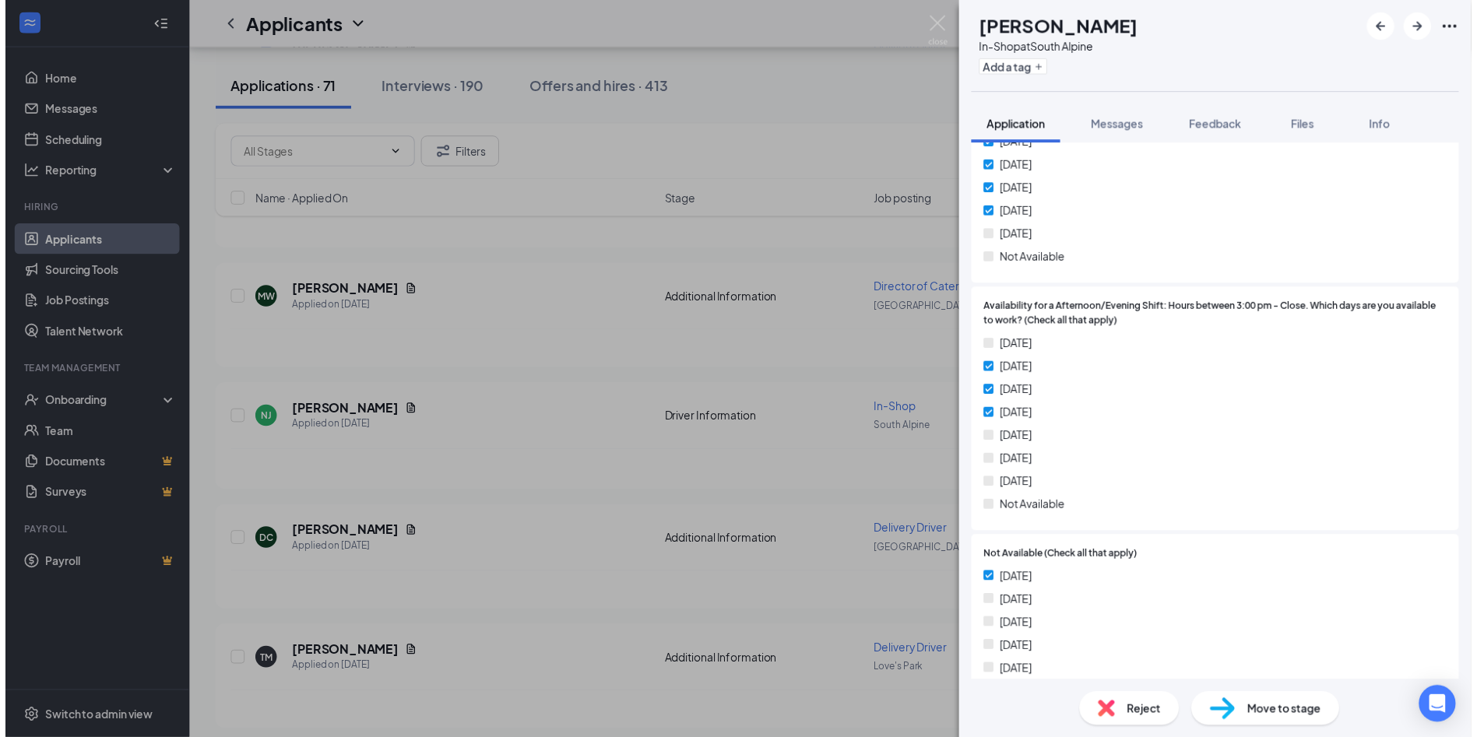
scroll to position [1861, 0]
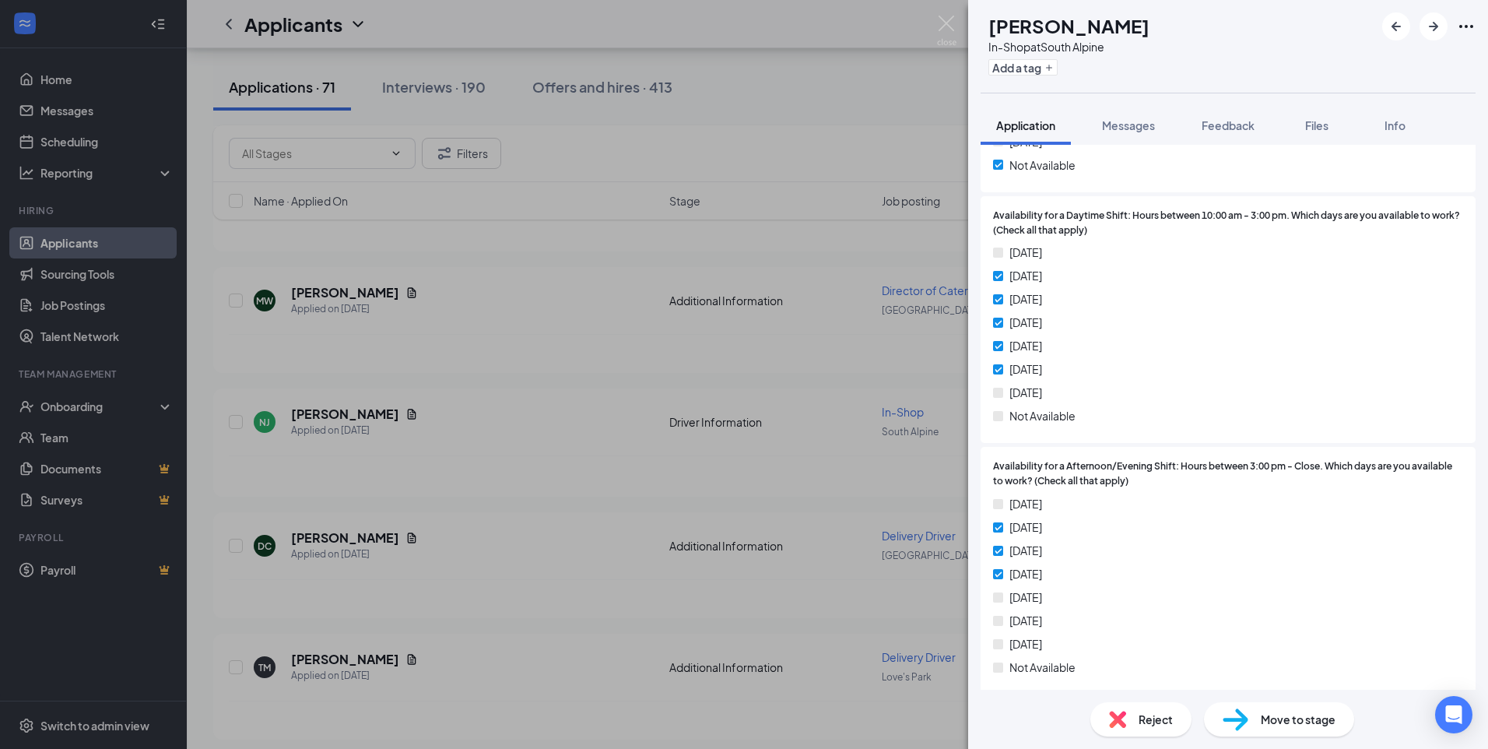
click at [580, 482] on div "NJ [PERSON_NAME] In-Shop at [GEOGRAPHIC_DATA] Add a tag Application Messages Fe…" at bounding box center [744, 374] width 1488 height 749
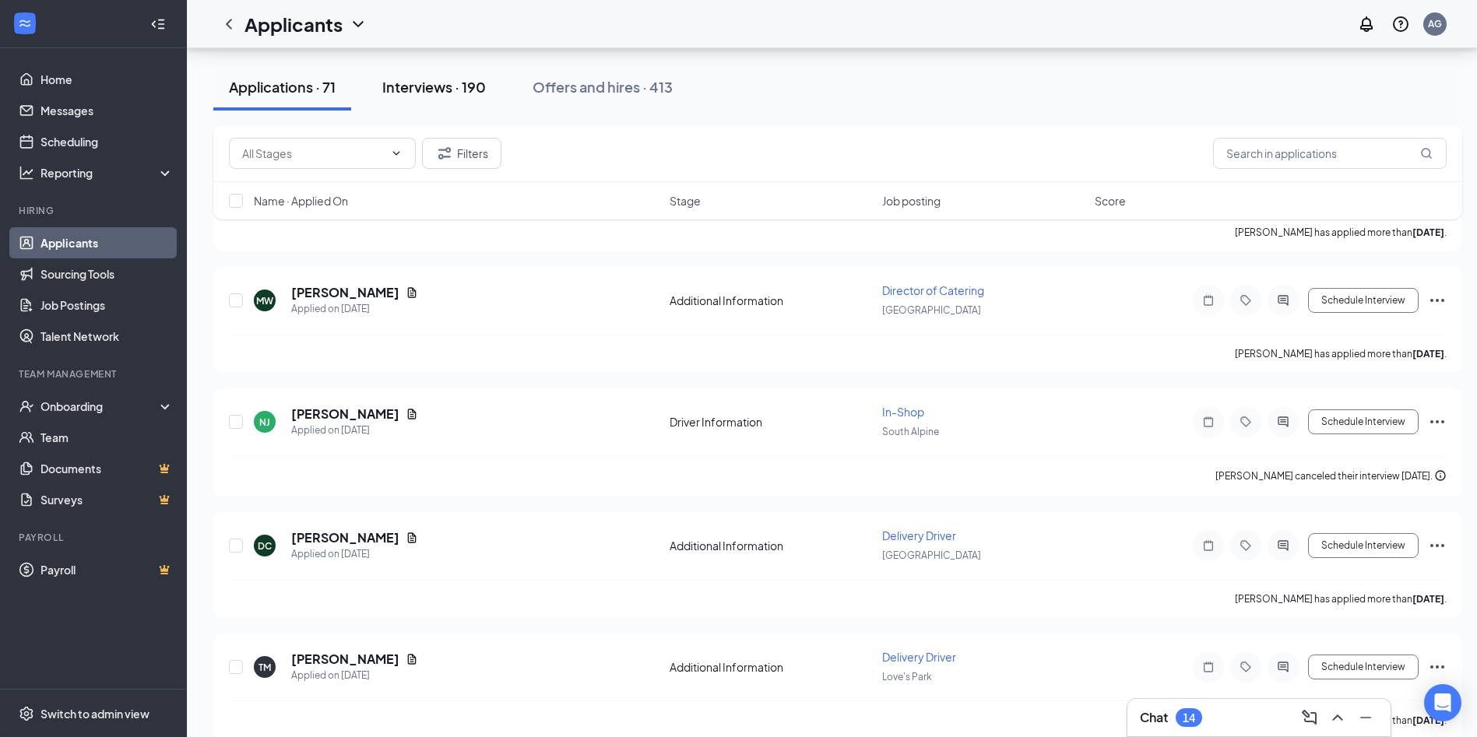
click at [429, 75] on button "Interviews · 190" at bounding box center [434, 87] width 135 height 47
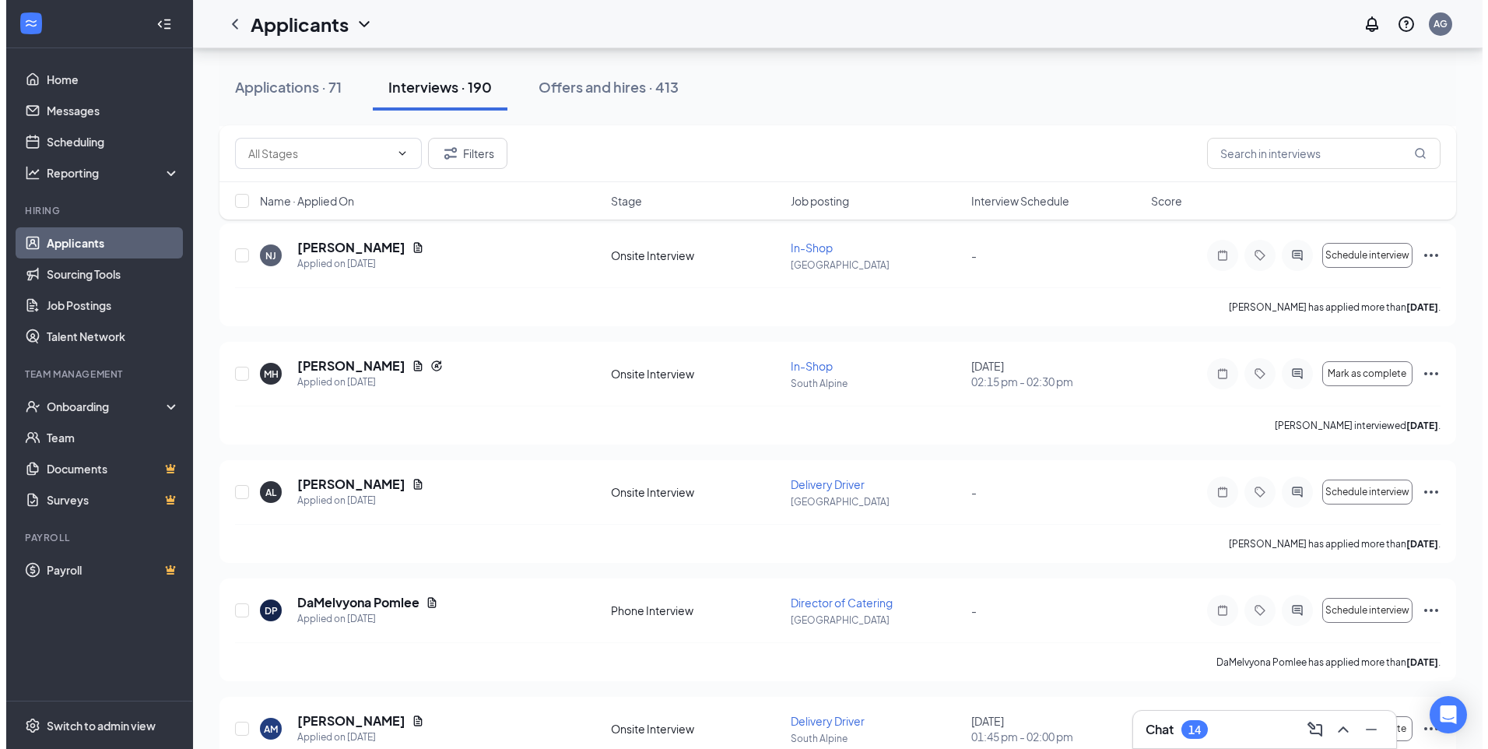
scroll to position [6850, 0]
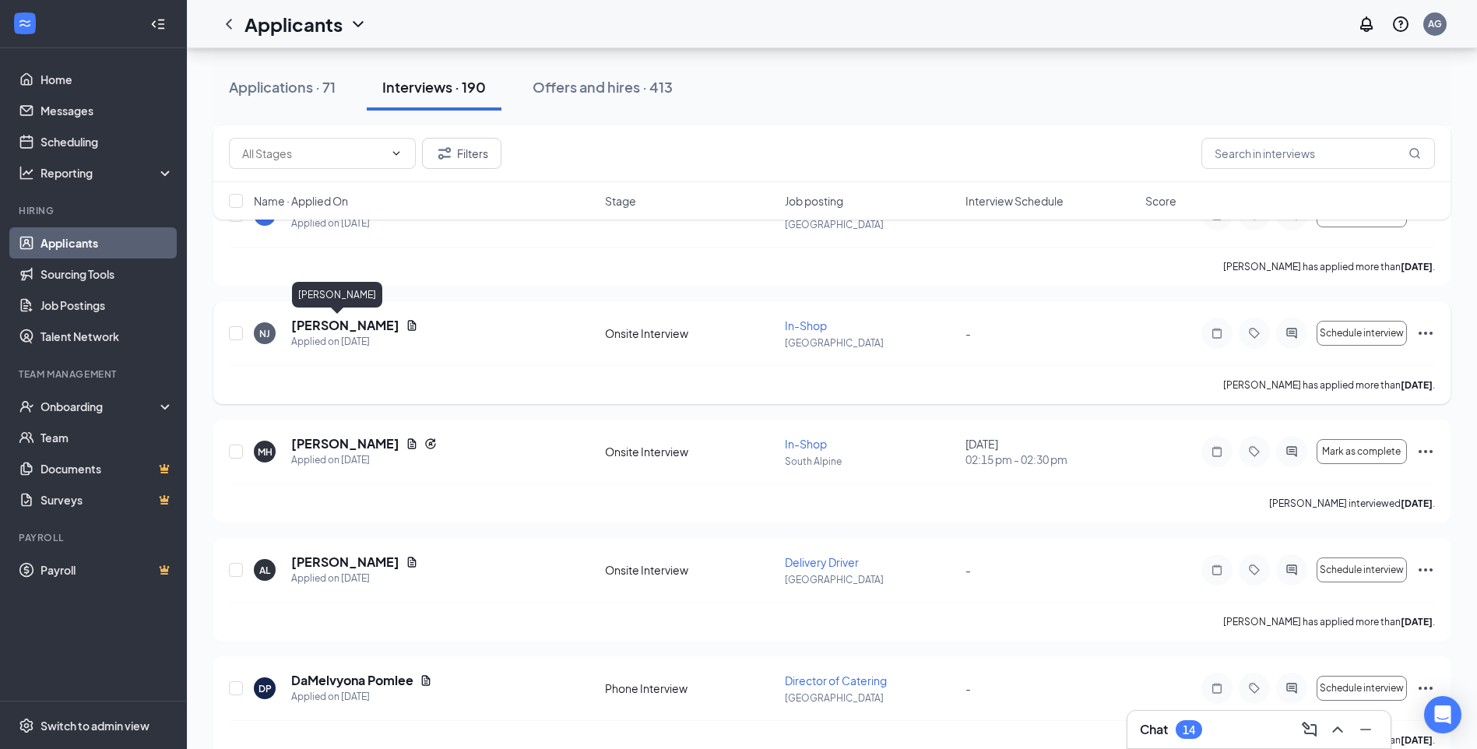
click at [327, 330] on h5 "[PERSON_NAME]" at bounding box center [345, 325] width 108 height 17
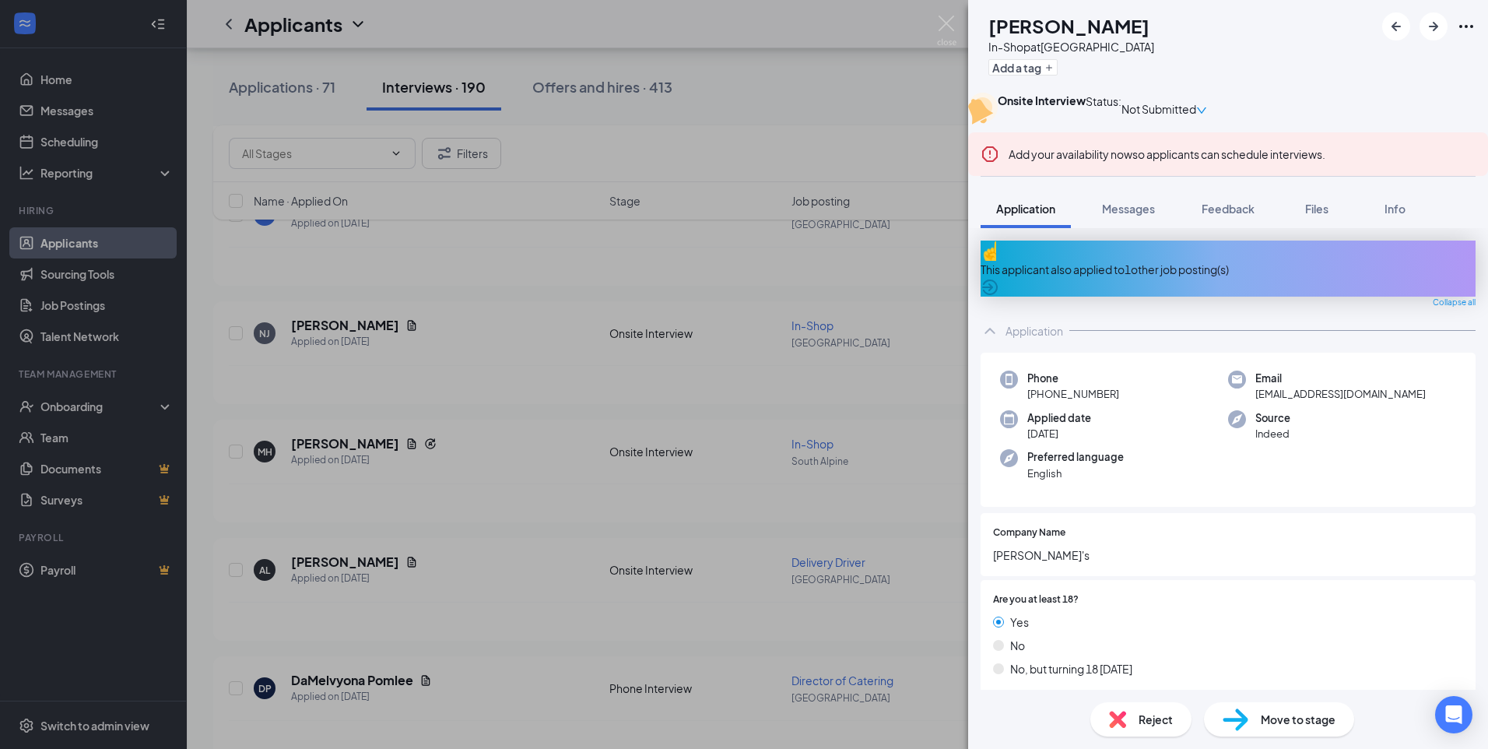
click at [400, 461] on div "NJ [PERSON_NAME] In-Shop at [GEOGRAPHIC_DATA] Add a tag Onsite Interview Status…" at bounding box center [744, 374] width 1488 height 749
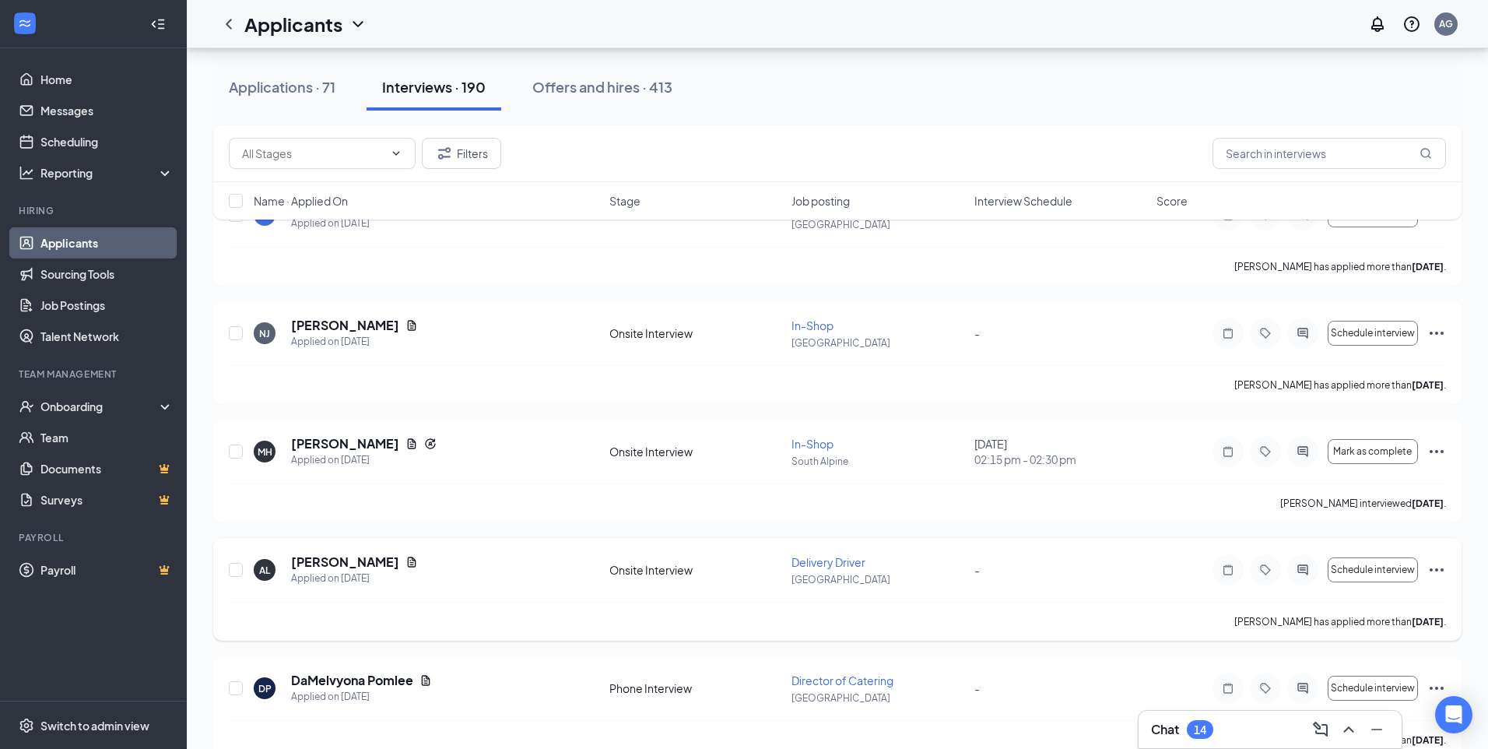
click at [514, 444] on div "MH [PERSON_NAME] Applied on [DATE]" at bounding box center [427, 451] width 346 height 33
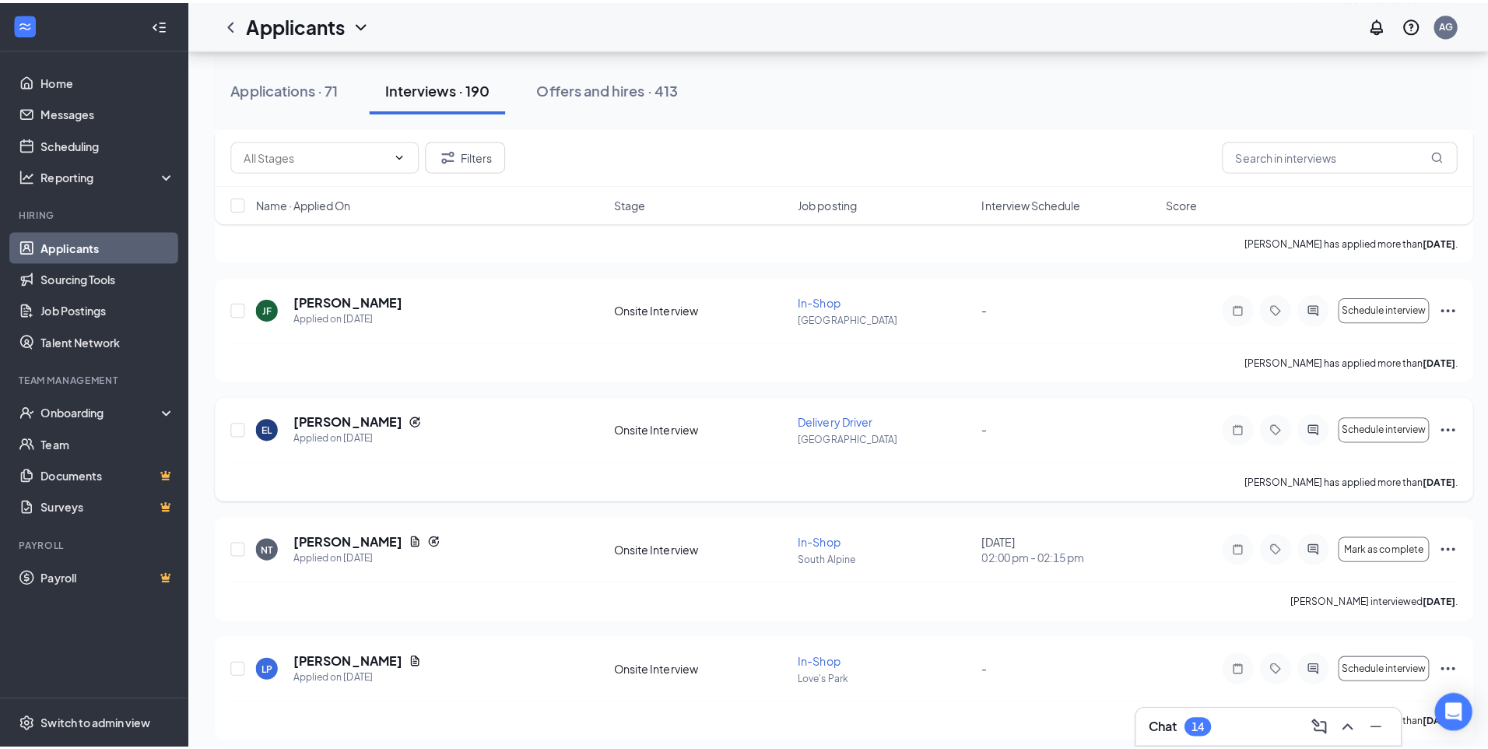
scroll to position [5216, 0]
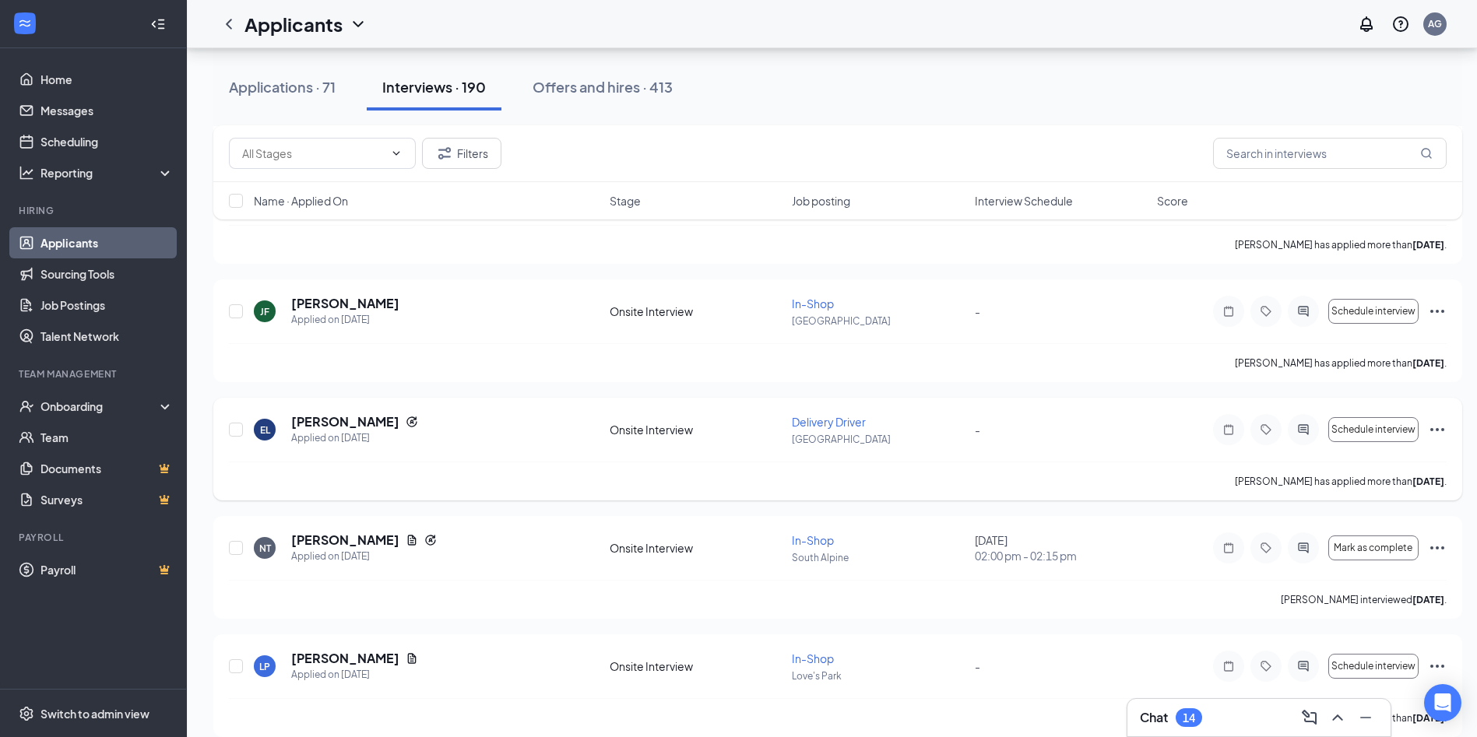
click at [329, 412] on div "EL [PERSON_NAME] Applied on [DATE] Onsite Interview Delivery Driver East State …" at bounding box center [837, 449] width 1249 height 103
click at [332, 418] on h5 "[PERSON_NAME]" at bounding box center [345, 421] width 108 height 17
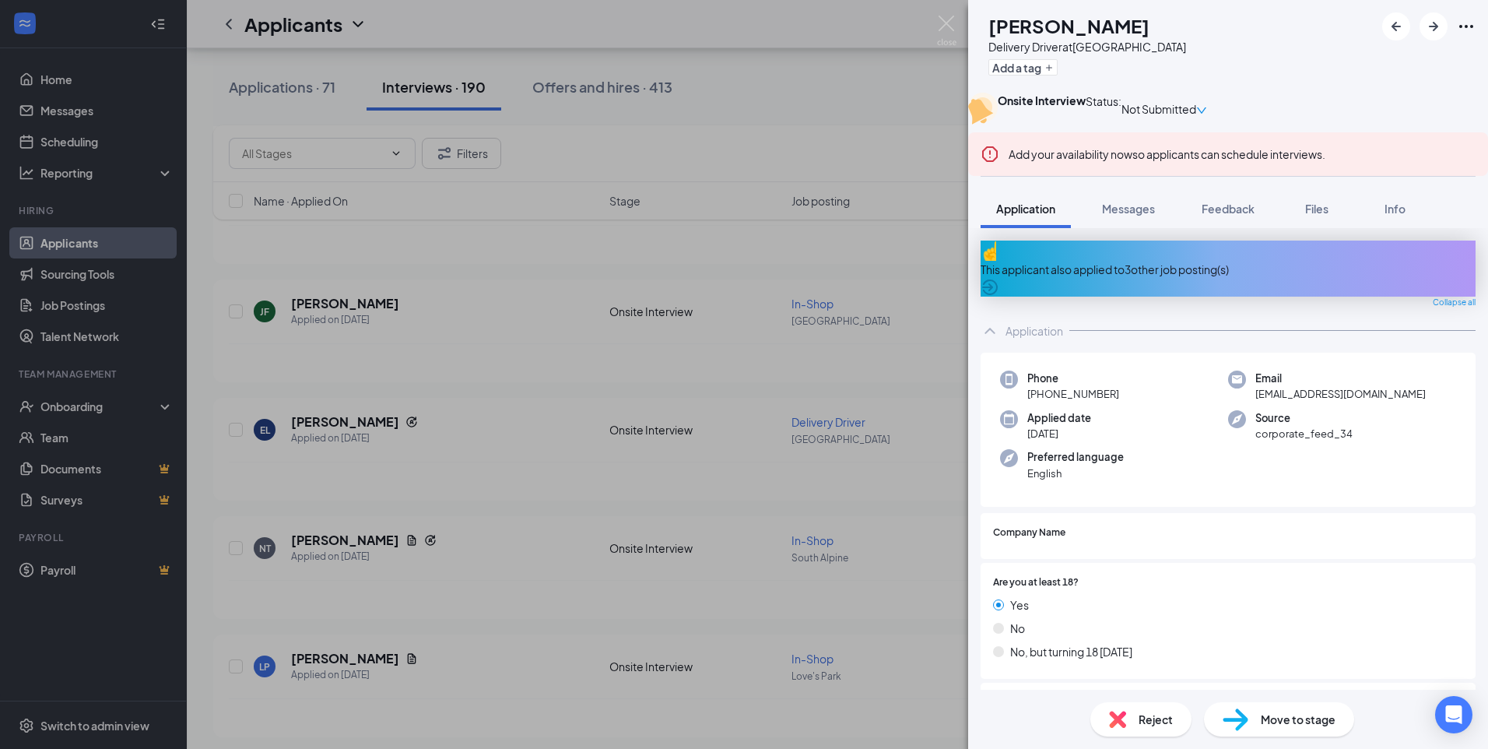
drag, startPoint x: 362, startPoint y: 510, endPoint x: 887, endPoint y: 552, distance: 527.1
click at [363, 509] on div "EL [PERSON_NAME] Delivery Driver at [GEOGRAPHIC_DATA] Add a tag Onsite Intervie…" at bounding box center [744, 374] width 1488 height 749
click at [887, 552] on p "South Alpine" at bounding box center [878, 557] width 173 height 13
